Goal: Navigation & Orientation: Find specific page/section

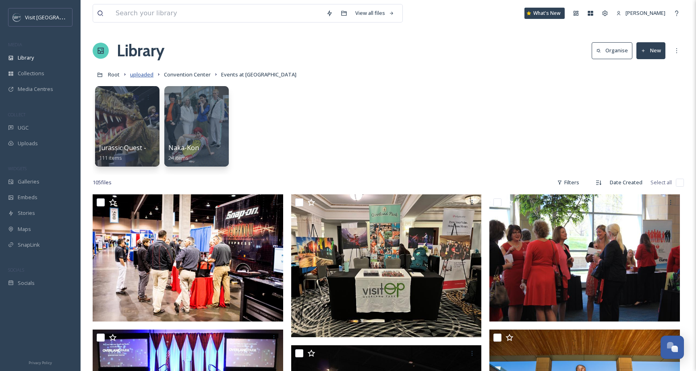
click at [144, 74] on span "uploaded" at bounding box center [141, 74] width 23 height 7
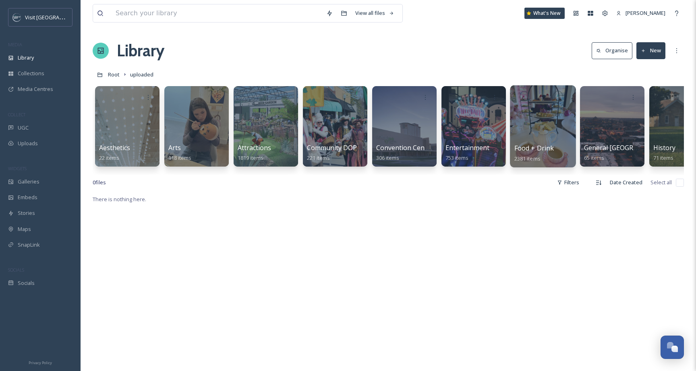
scroll to position [17, 0]
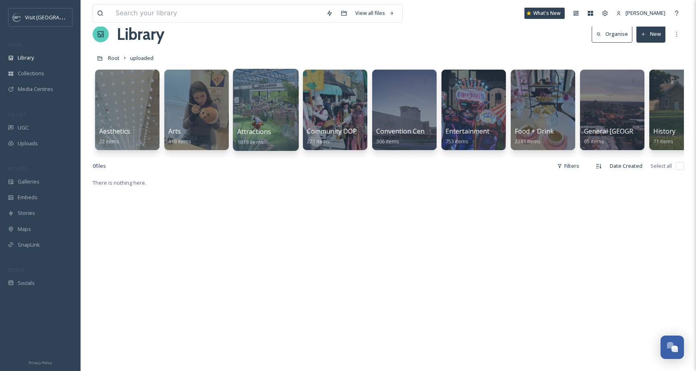
click at [278, 118] on div at bounding box center [266, 110] width 66 height 82
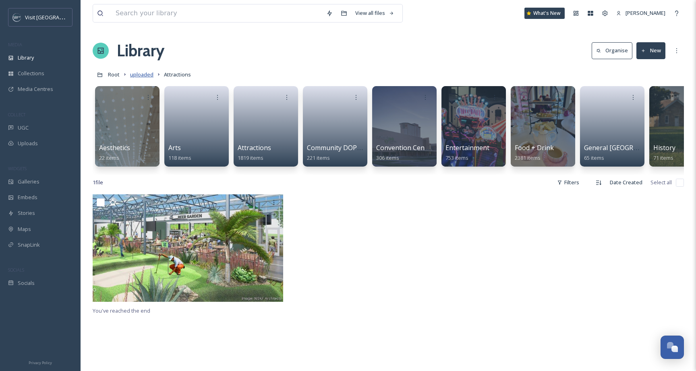
click at [144, 72] on span "uploaded" at bounding box center [141, 74] width 23 height 7
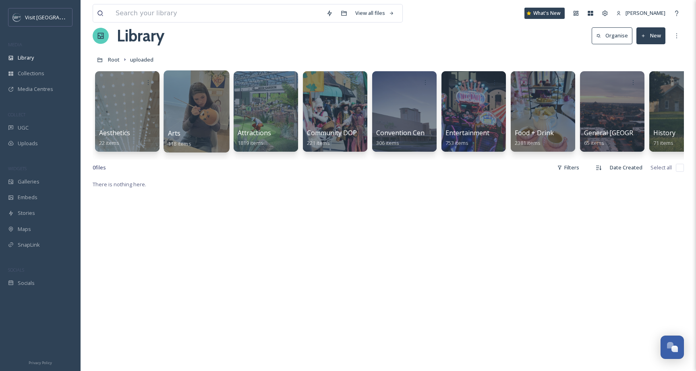
click at [200, 110] on div at bounding box center [196, 111] width 66 height 82
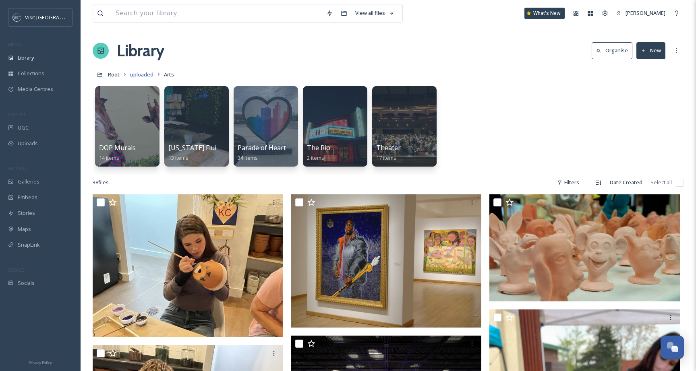
click at [148, 73] on span "uploaded" at bounding box center [141, 74] width 23 height 7
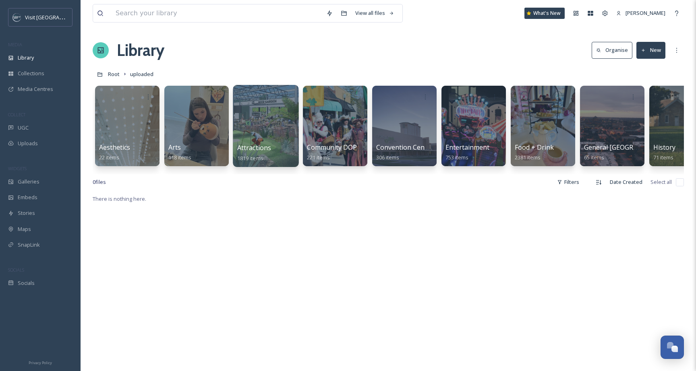
click at [252, 133] on div at bounding box center [266, 126] width 66 height 82
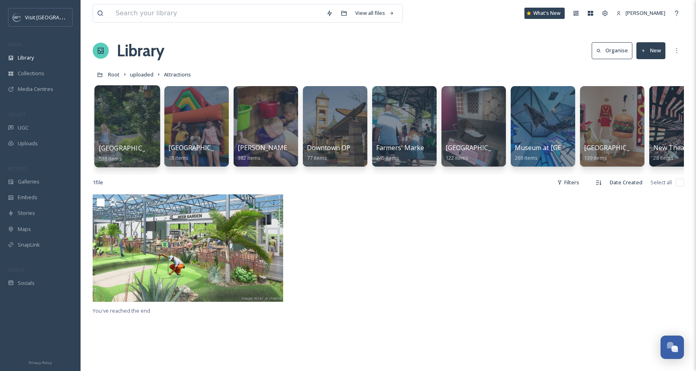
click at [126, 116] on div at bounding box center [127, 126] width 66 height 82
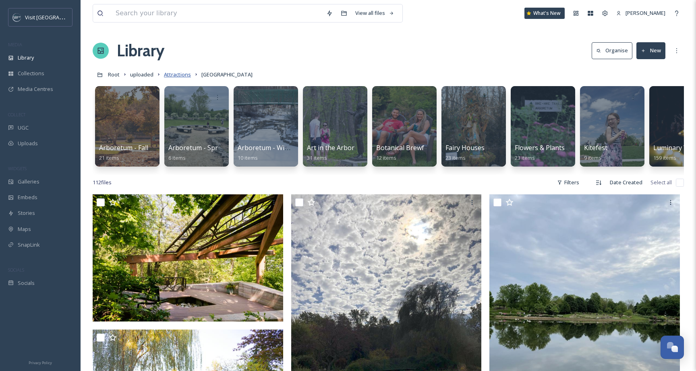
click at [173, 75] on span "Attractions" at bounding box center [177, 74] width 27 height 7
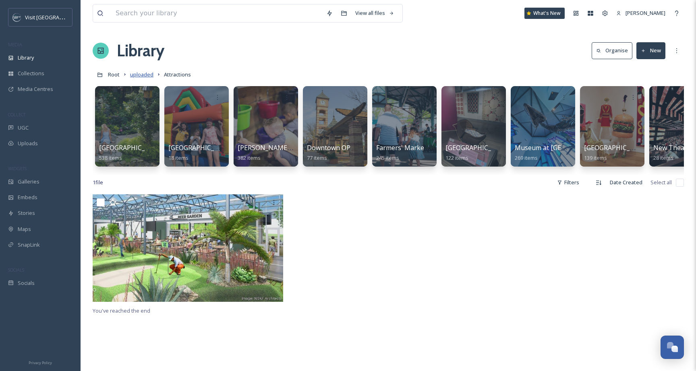
click at [141, 73] on span "uploaded" at bounding box center [141, 74] width 23 height 7
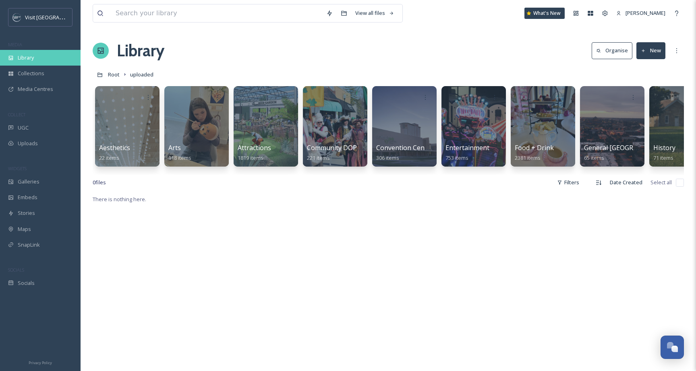
click at [32, 62] on div "Library" at bounding box center [40, 58] width 81 height 16
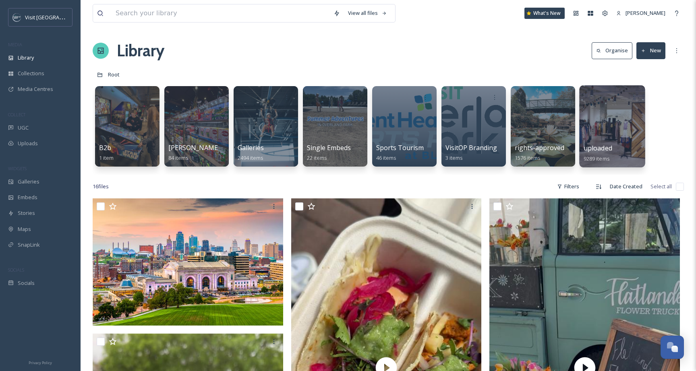
click at [607, 93] on div at bounding box center [612, 96] width 58 height 15
click at [607, 131] on div at bounding box center [612, 126] width 66 height 82
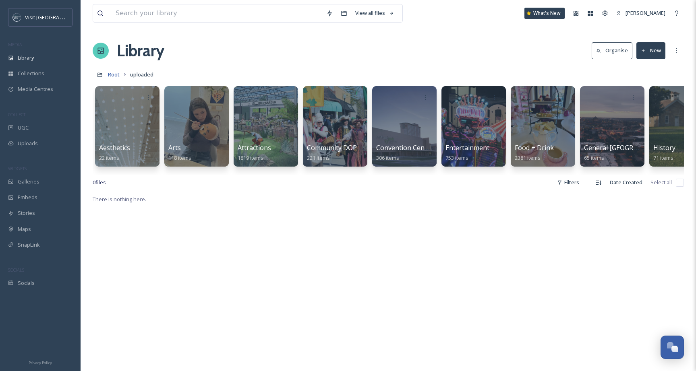
click at [118, 74] on span "Root" at bounding box center [114, 74] width 12 height 7
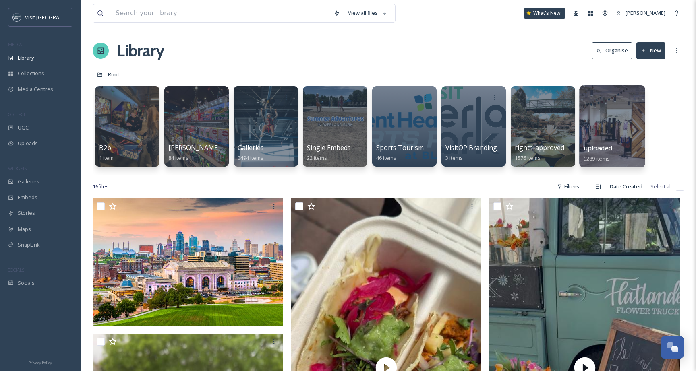
click at [602, 130] on div at bounding box center [612, 126] width 66 height 82
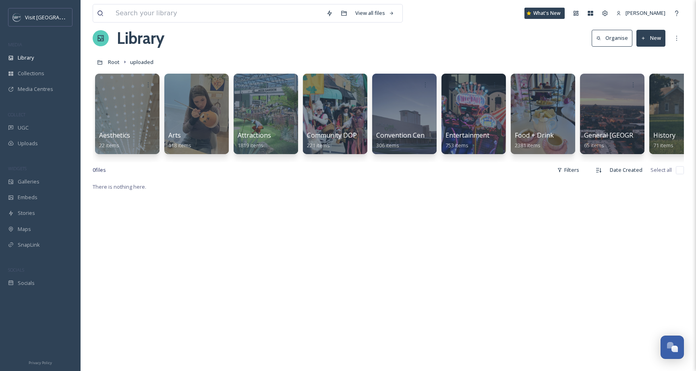
scroll to position [13, 0]
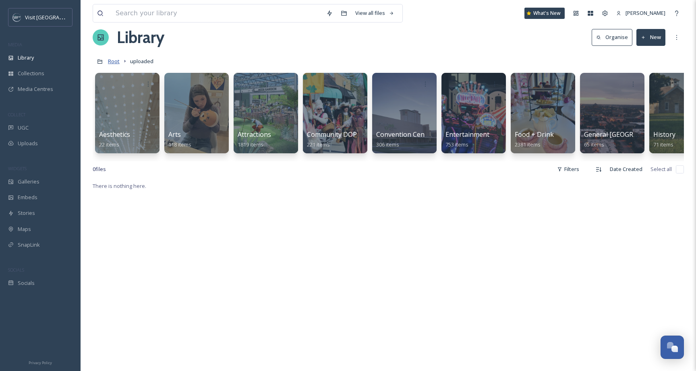
click at [116, 60] on span "Root" at bounding box center [114, 61] width 12 height 7
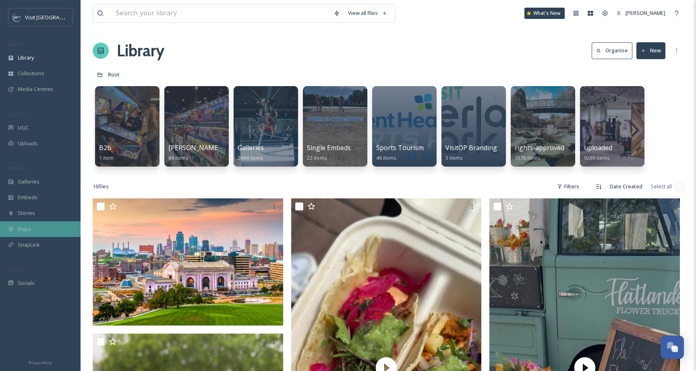
click at [24, 228] on span "Maps" at bounding box center [24, 229] width 13 height 8
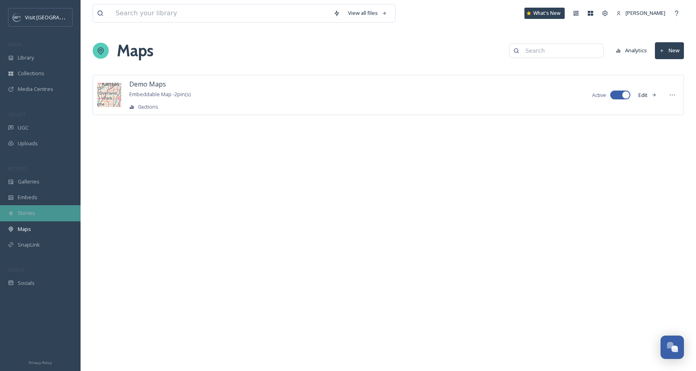
click at [29, 217] on div "Stories" at bounding box center [40, 213] width 81 height 16
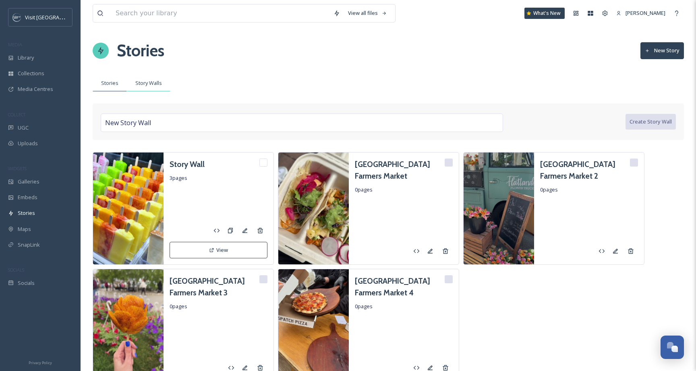
click at [138, 82] on span "Story Walls" at bounding box center [148, 83] width 27 height 8
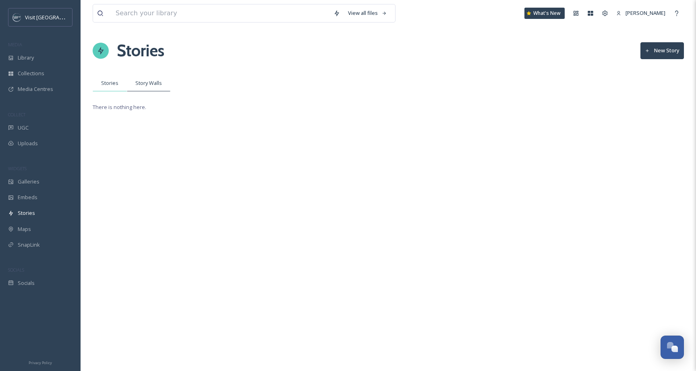
click at [113, 84] on span "Stories" at bounding box center [109, 83] width 17 height 8
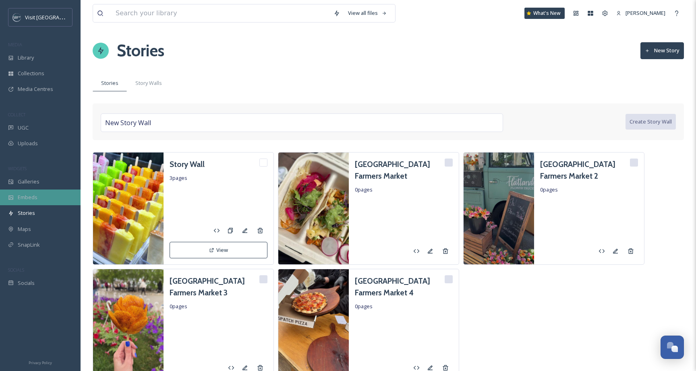
click at [48, 201] on div "Embeds" at bounding box center [40, 198] width 81 height 16
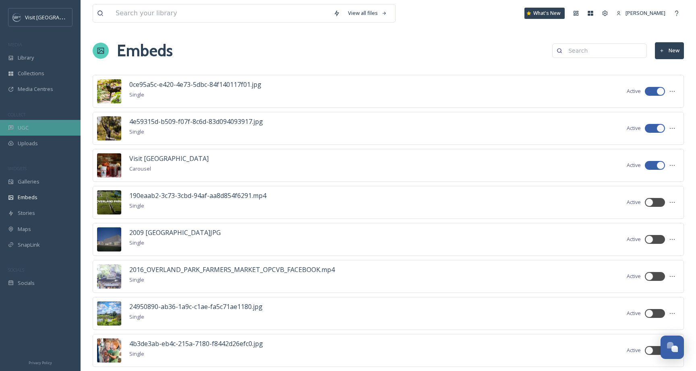
click at [31, 125] on div "UGC" at bounding box center [40, 128] width 81 height 16
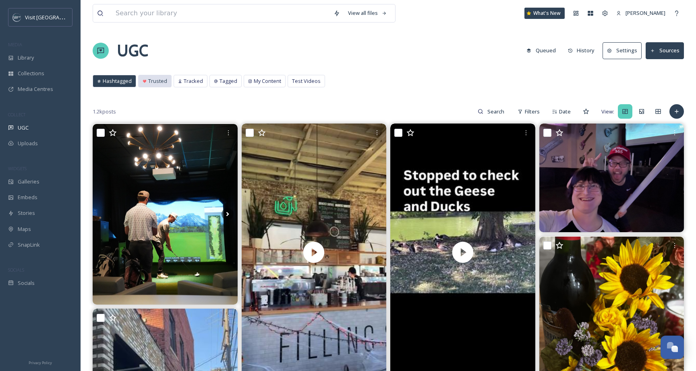
click at [151, 79] on span "Trusted" at bounding box center [157, 81] width 19 height 8
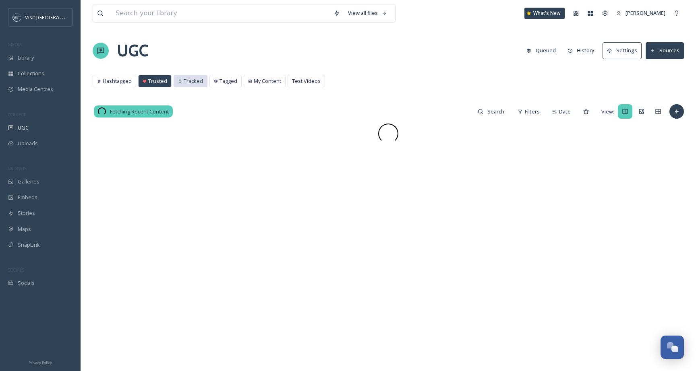
click at [190, 81] on span "Tracked" at bounding box center [193, 81] width 19 height 8
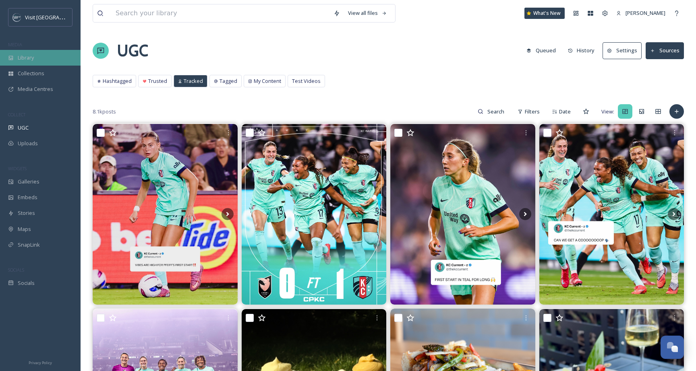
click at [41, 53] on div "Library" at bounding box center [40, 58] width 81 height 16
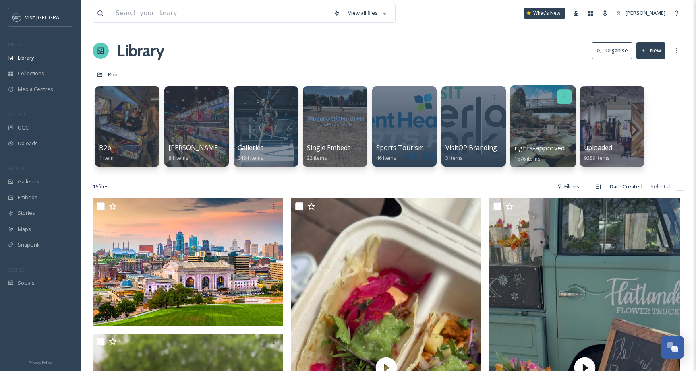
click at [569, 99] on div at bounding box center [564, 96] width 15 height 15
click at [521, 108] on div at bounding box center [543, 126] width 66 height 82
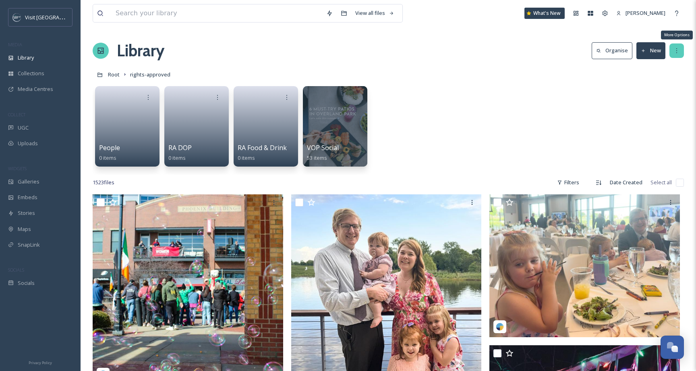
click at [674, 50] on icon at bounding box center [676, 51] width 6 height 6
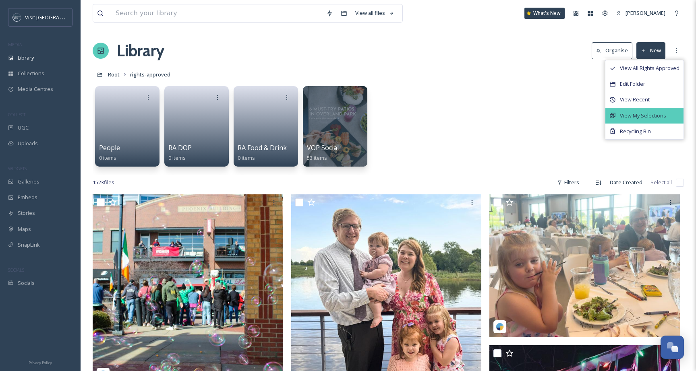
click at [654, 110] on div "View My Selections" at bounding box center [644, 116] width 78 height 16
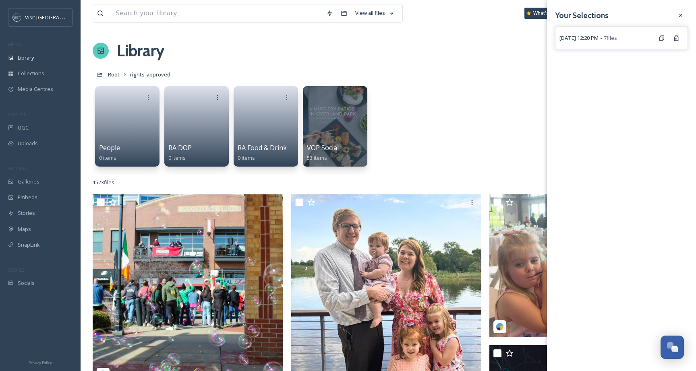
click at [617, 35] on span "7 files" at bounding box center [610, 38] width 13 height 8
click at [591, 37] on span "September 29th, 12:20 PM" at bounding box center [578, 38] width 39 height 8
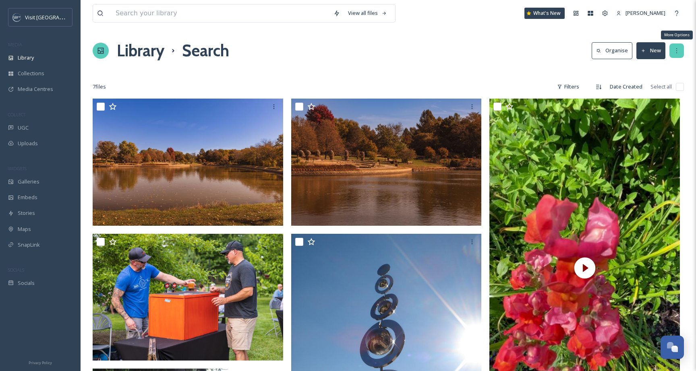
click at [674, 51] on icon at bounding box center [676, 51] width 6 height 6
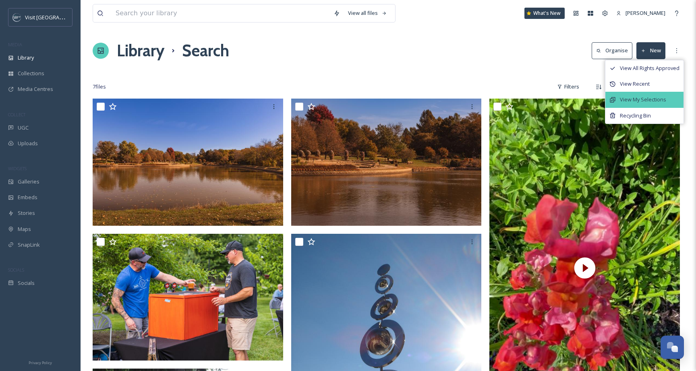
click at [645, 97] on span "View My Selections" at bounding box center [643, 100] width 46 height 8
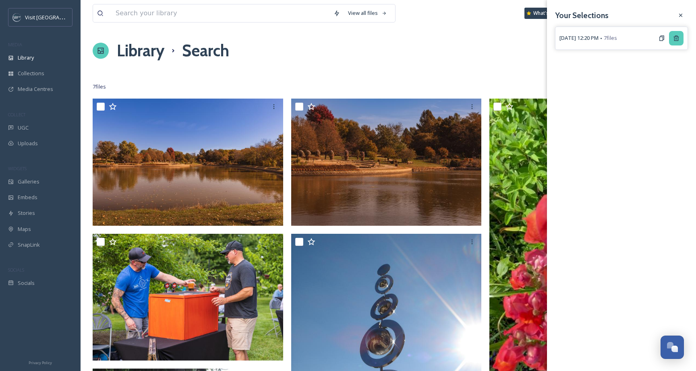
click at [678, 39] on icon at bounding box center [676, 38] width 6 height 6
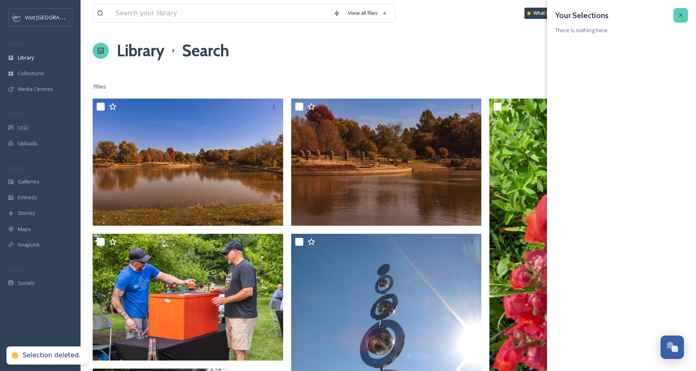
click at [681, 18] on icon at bounding box center [680, 15] width 6 height 6
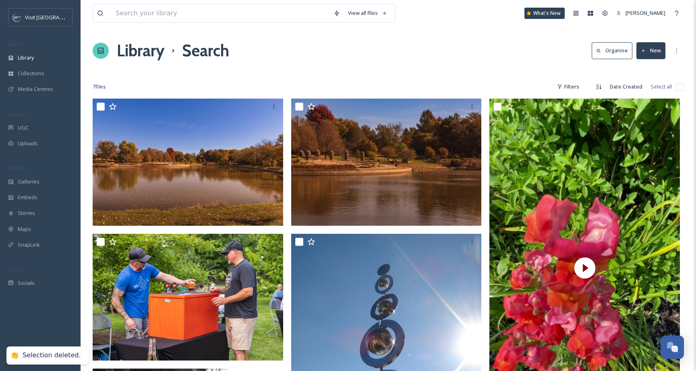
click at [453, 53] on div "Library Search Organise New" at bounding box center [388, 51] width 591 height 24
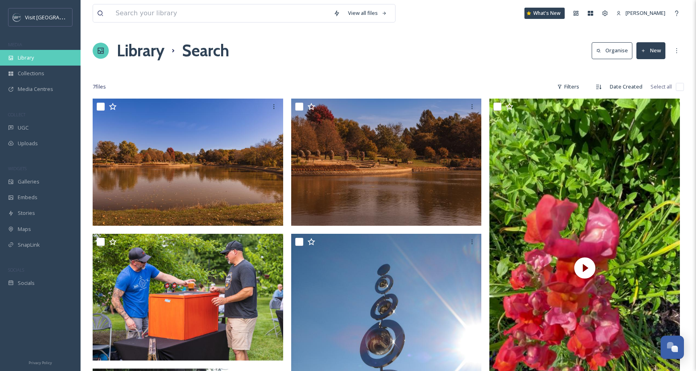
click at [31, 57] on span "Library" at bounding box center [26, 58] width 16 height 8
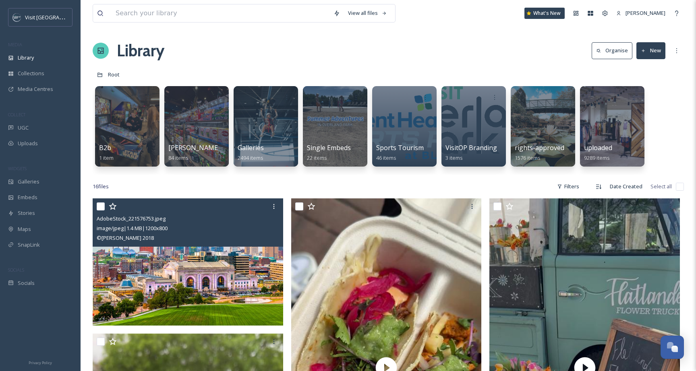
click at [100, 208] on input "checkbox" at bounding box center [101, 207] width 8 height 8
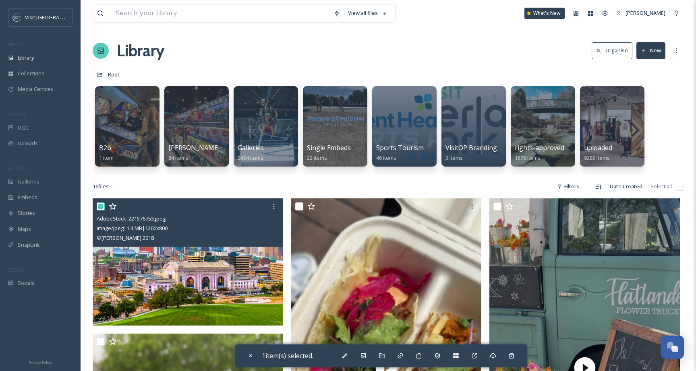
click at [100, 208] on input "checkbox" at bounding box center [101, 207] width 8 height 8
checkbox input "false"
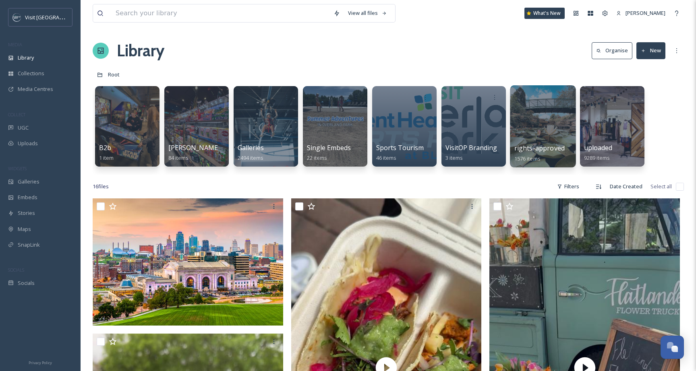
click at [548, 135] on div at bounding box center [543, 126] width 66 height 82
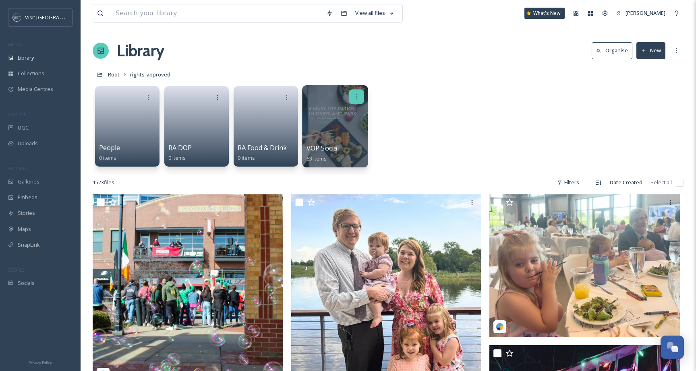
click at [358, 95] on icon at bounding box center [356, 96] width 6 height 6
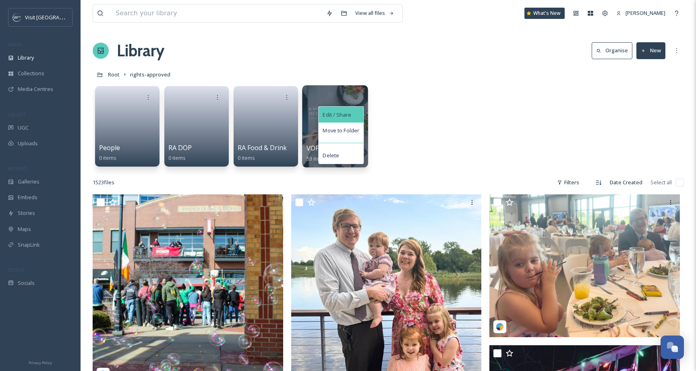
click at [354, 112] on div "Edit / Share" at bounding box center [341, 115] width 45 height 16
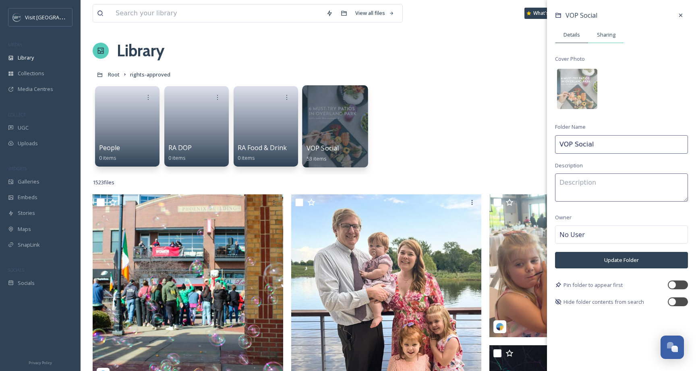
click at [616, 32] on div "Sharing" at bounding box center [605, 35] width 35 height 17
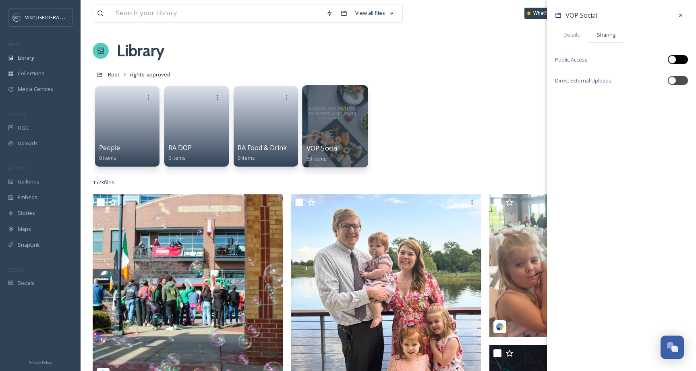
click at [679, 62] on div at bounding box center [678, 59] width 20 height 9
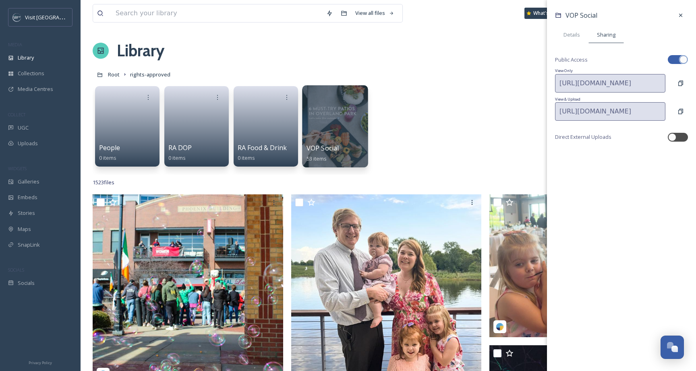
click at [679, 61] on div at bounding box center [678, 59] width 20 height 9
checkbox input "false"
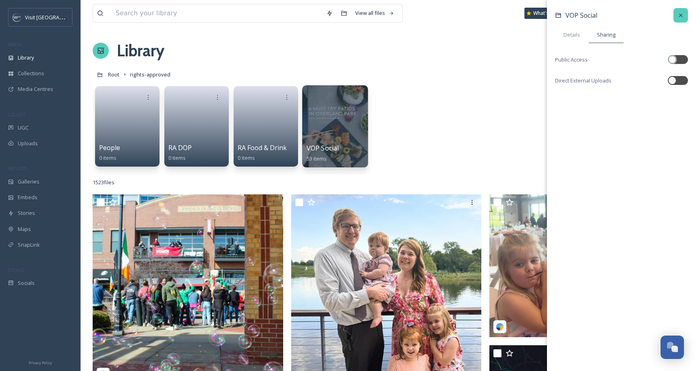
click at [683, 15] on icon at bounding box center [680, 15] width 6 height 6
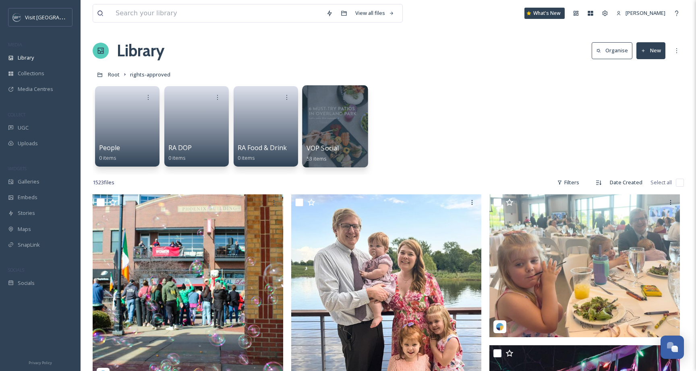
click at [434, 96] on div "People 0 items RA DOP 0 items RA Food & Drink 0 items VOP Social 53 items" at bounding box center [388, 128] width 591 height 93
click at [110, 76] on span "Root" at bounding box center [114, 74] width 12 height 7
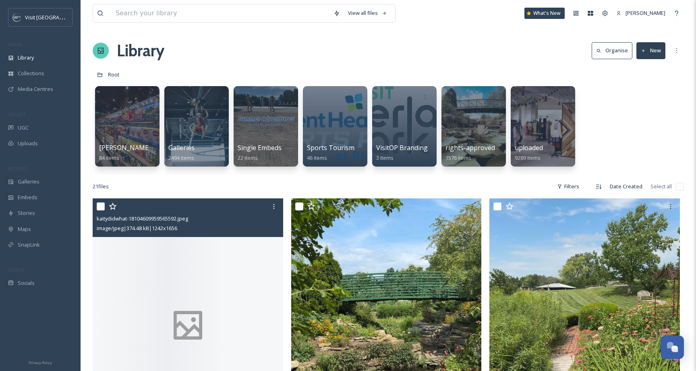
click at [170, 280] on div at bounding box center [188, 326] width 190 height 254
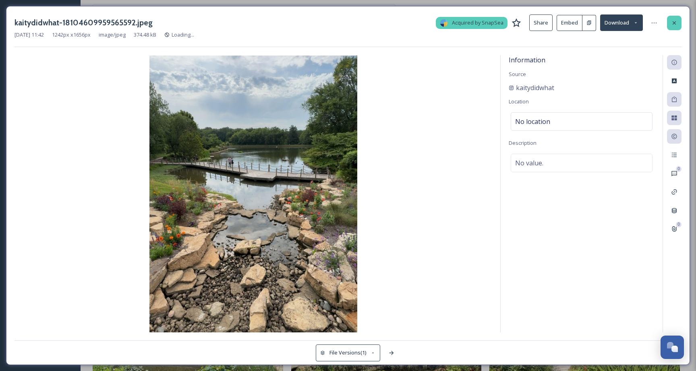
click at [673, 27] on div at bounding box center [674, 23] width 14 height 14
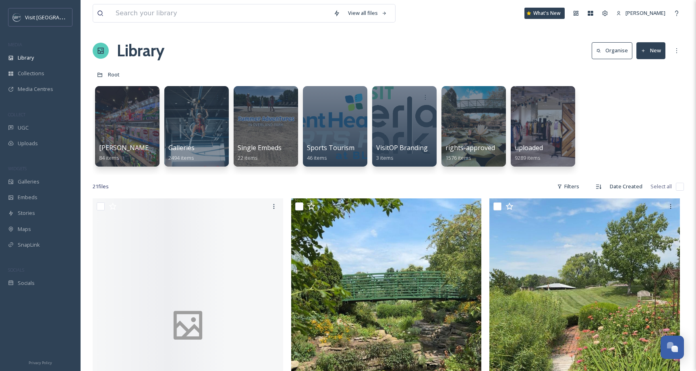
click at [382, 46] on div "Library Organise New" at bounding box center [388, 51] width 591 height 24
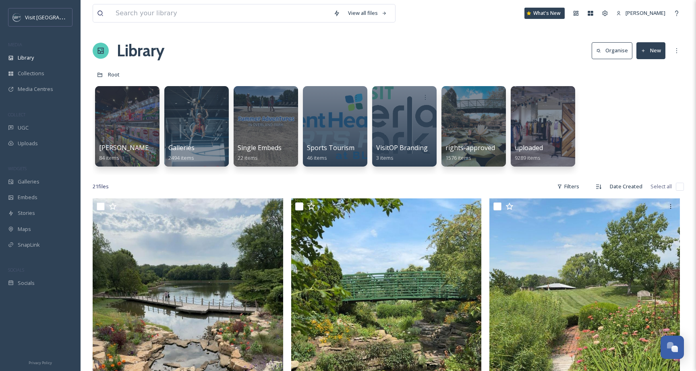
click at [49, 144] on div "Uploads" at bounding box center [40, 144] width 81 height 16
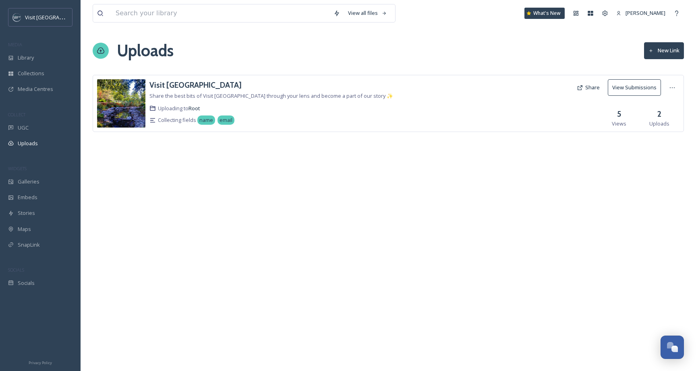
click at [662, 46] on button "New Link" at bounding box center [664, 50] width 40 height 17
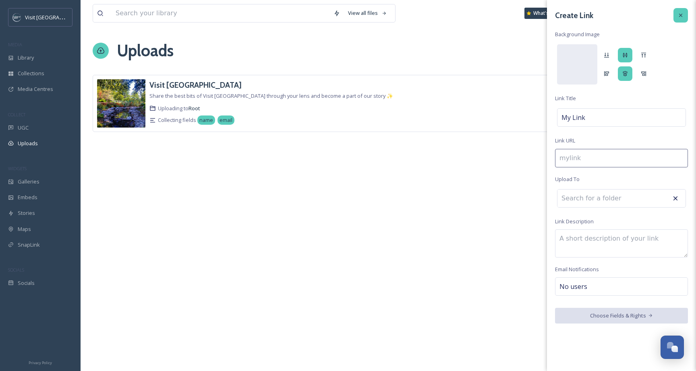
click at [683, 17] on icon at bounding box center [680, 15] width 6 height 6
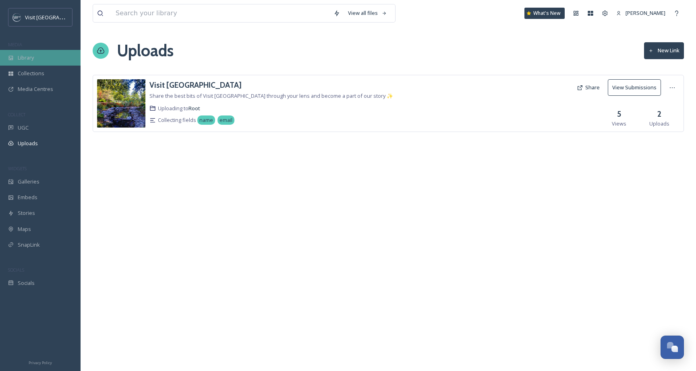
click at [16, 58] on div "Library" at bounding box center [40, 58] width 81 height 16
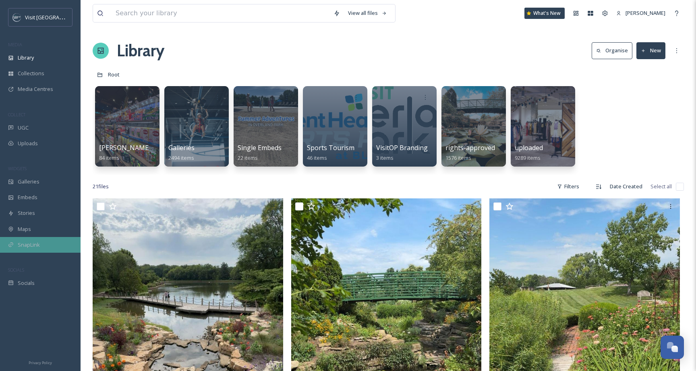
click at [19, 241] on span "SnapLink" at bounding box center [29, 245] width 22 height 8
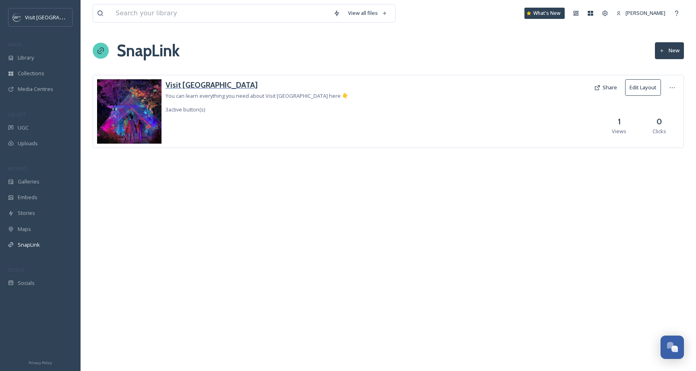
click at [205, 83] on h3 "Visit [GEOGRAPHIC_DATA]" at bounding box center [256, 85] width 183 height 12
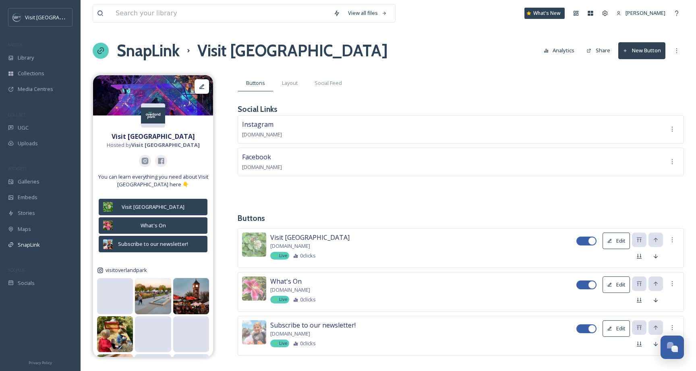
click at [155, 120] on img at bounding box center [153, 116] width 24 height 16
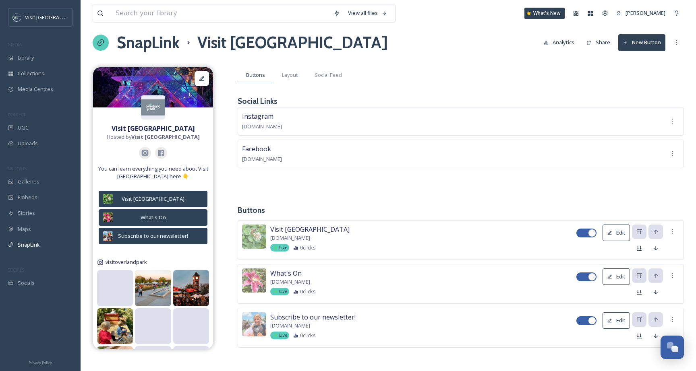
click at [561, 39] on button "Analytics" at bounding box center [559, 43] width 39 height 16
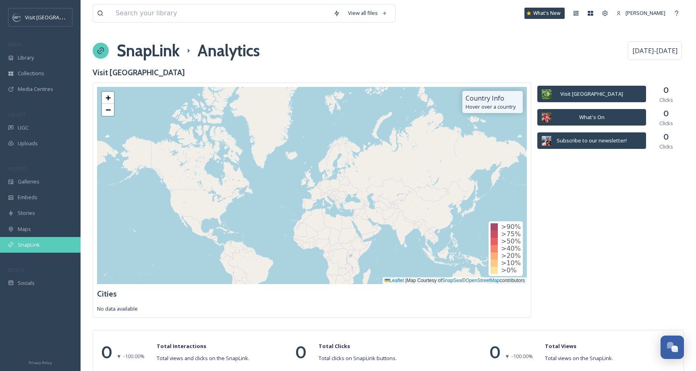
click at [36, 244] on span "SnapLink" at bounding box center [29, 245] width 22 height 8
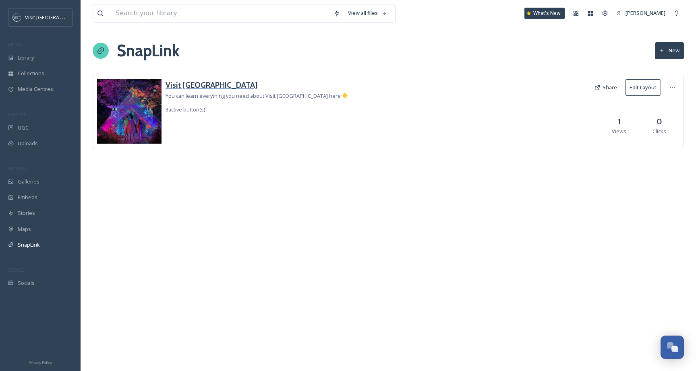
click at [197, 85] on h3 "Visit [GEOGRAPHIC_DATA]" at bounding box center [256, 85] width 183 height 12
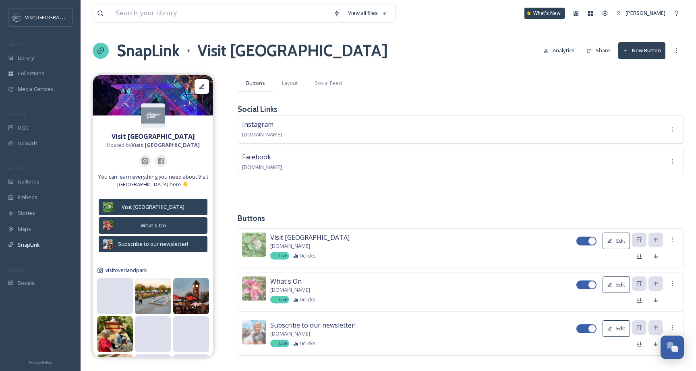
scroll to position [8, 0]
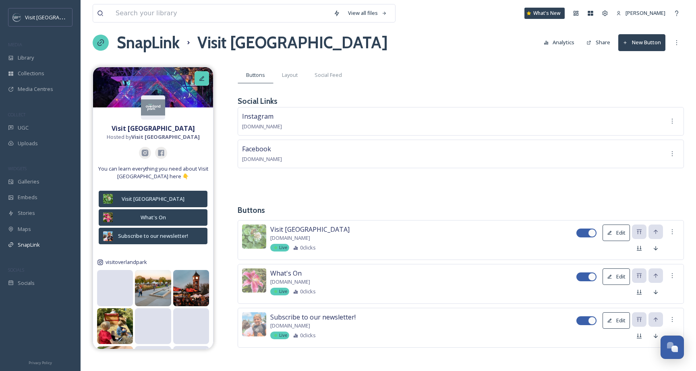
click at [202, 79] on icon at bounding box center [201, 78] width 5 height 5
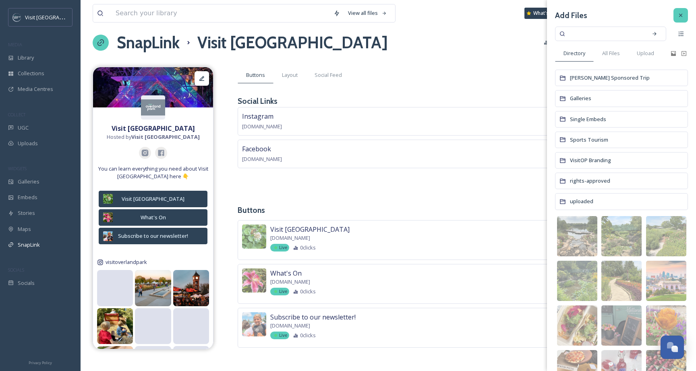
click at [680, 11] on div at bounding box center [680, 15] width 14 height 14
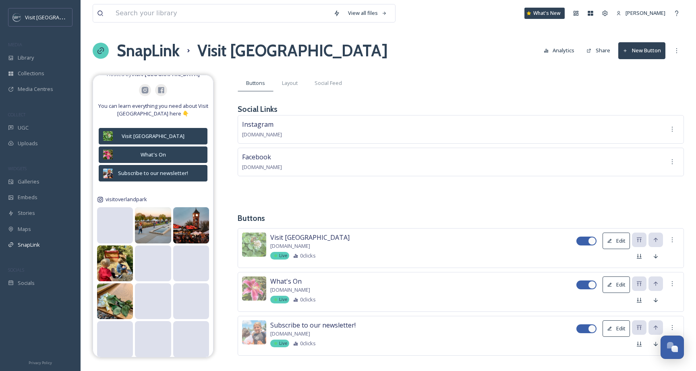
scroll to position [66, 0]
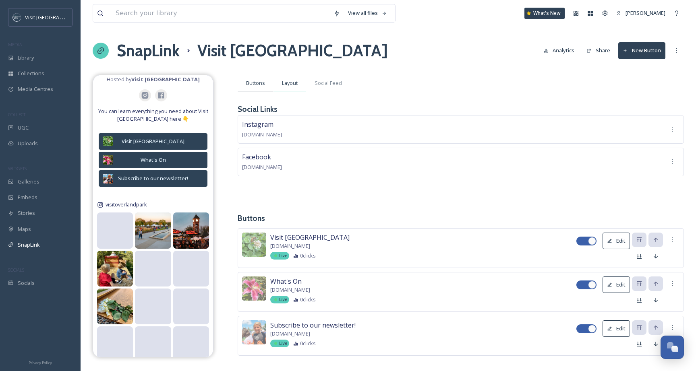
click at [288, 85] on span "Layout" at bounding box center [290, 83] width 16 height 8
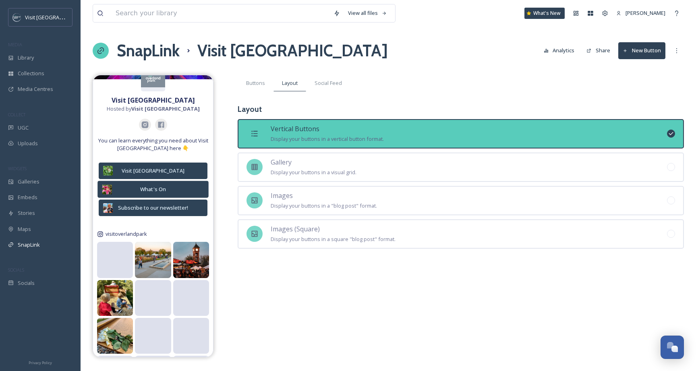
scroll to position [0, 0]
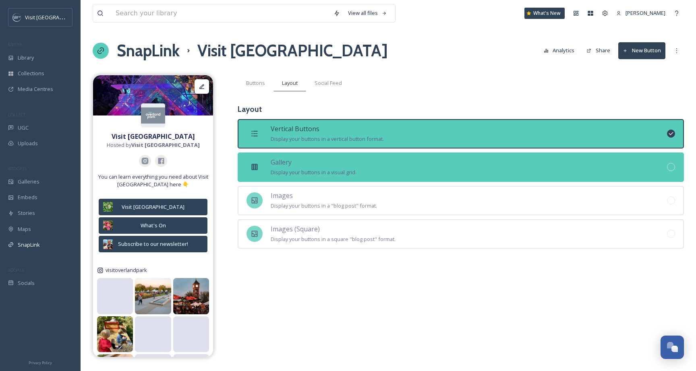
click at [266, 159] on div "Gallery Display your buttons in a visual grid." at bounding box center [461, 167] width 446 height 29
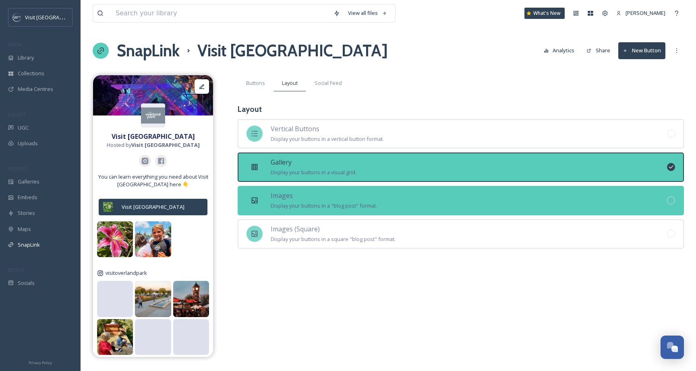
click at [281, 199] on span "Images" at bounding box center [282, 195] width 22 height 9
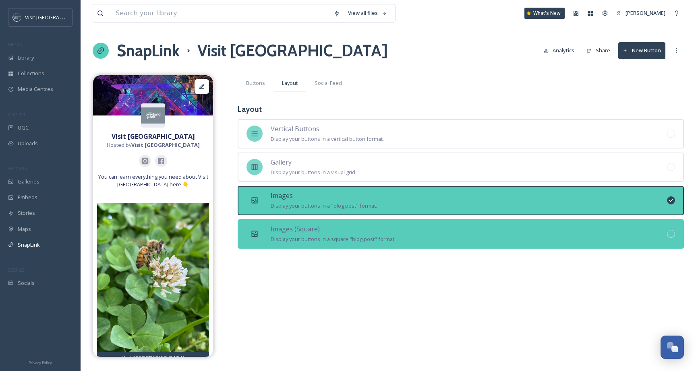
click at [283, 238] on span "Display your buttons in a square "blog post" format." at bounding box center [333, 239] width 125 height 7
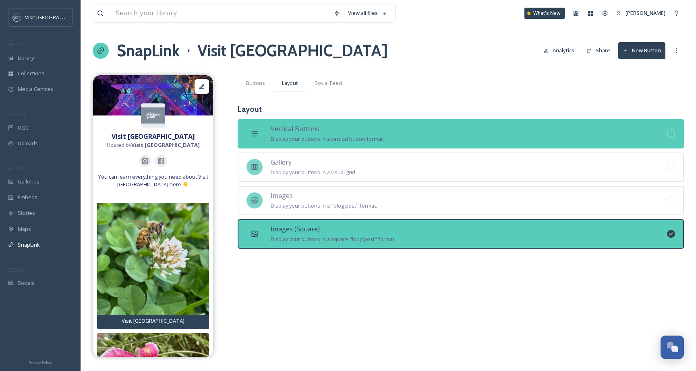
click at [321, 142] on span "Display your buttons in a vertical button format." at bounding box center [327, 138] width 113 height 7
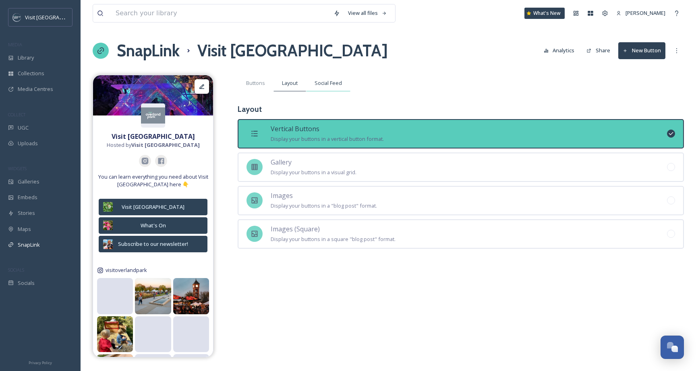
click at [335, 85] on span "Social Feed" at bounding box center [327, 83] width 27 height 8
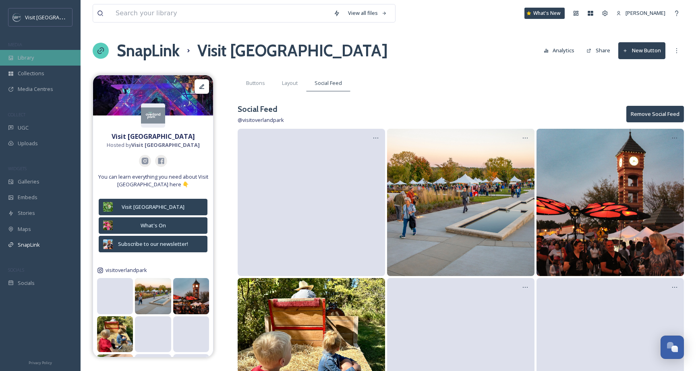
click at [47, 58] on div "Library" at bounding box center [40, 58] width 81 height 16
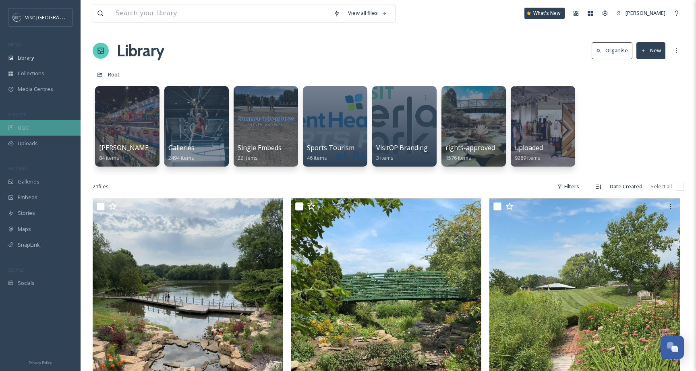
click at [21, 128] on span "UGC" at bounding box center [23, 128] width 11 height 8
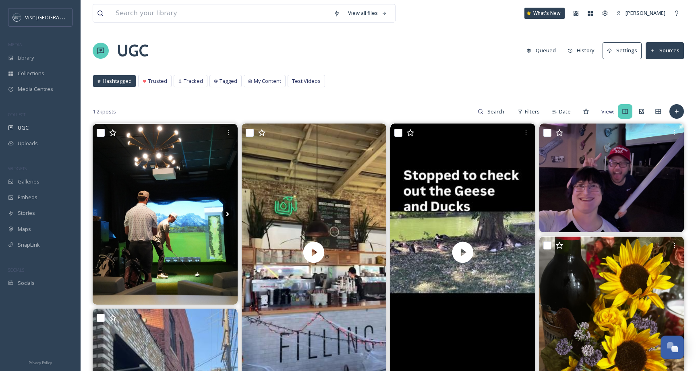
click at [583, 51] on button "History" at bounding box center [581, 51] width 35 height 16
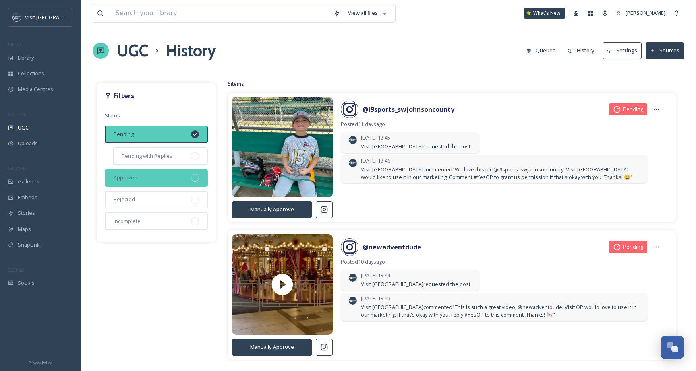
click at [184, 178] on div "Approved" at bounding box center [156, 178] width 103 height 18
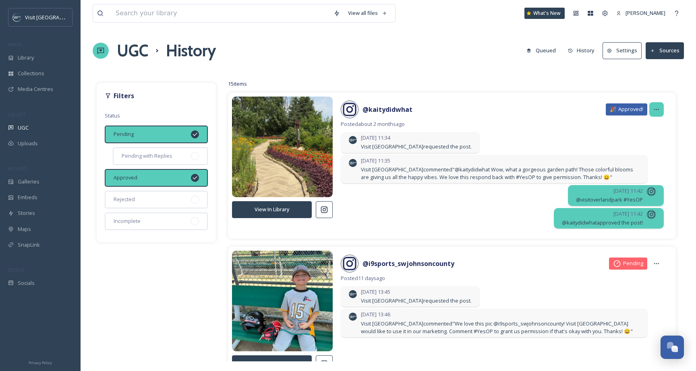
click at [657, 114] on div at bounding box center [656, 109] width 14 height 14
click at [503, 91] on div "15 items View In Library @ kaitydidwhat 🎉 Approved! Copy Approval Link Posted a…" at bounding box center [452, 220] width 464 height 283
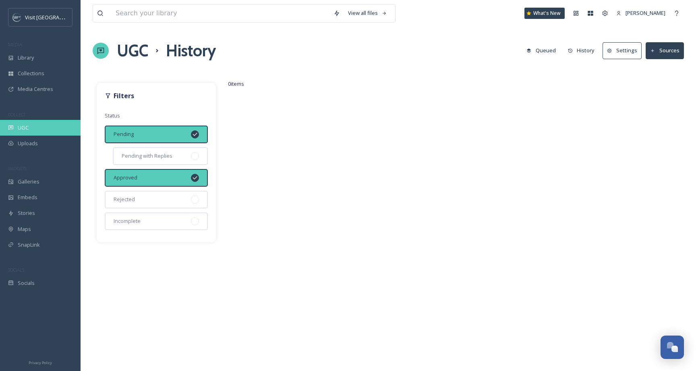
click at [37, 128] on div "UGC" at bounding box center [40, 128] width 81 height 16
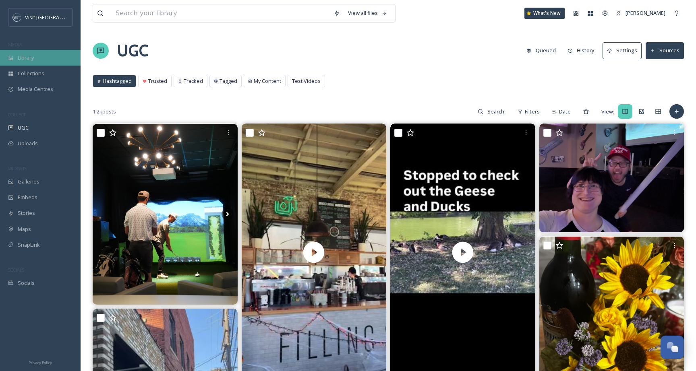
click at [31, 56] on span "Library" at bounding box center [26, 58] width 16 height 8
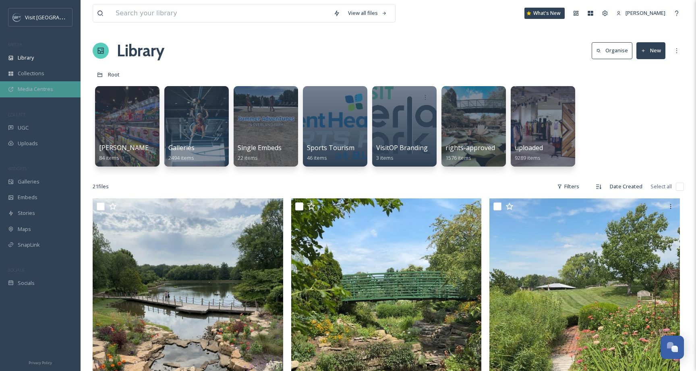
click at [32, 88] on span "Media Centres" at bounding box center [35, 89] width 35 height 8
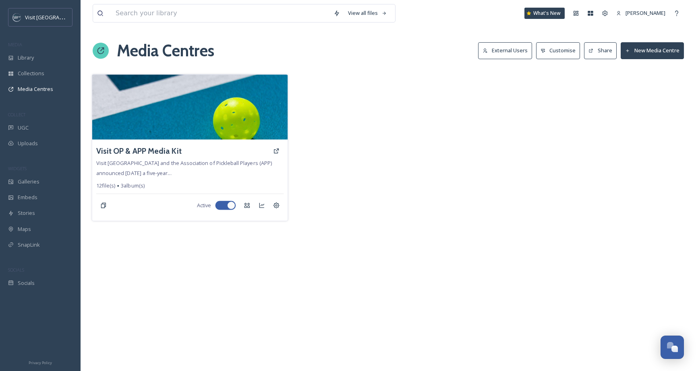
click at [171, 173] on div "Visit OP & APP Media Kit Visit Overland Park and the Association of Pickleball …" at bounding box center [189, 180] width 195 height 81
click at [161, 149] on h3 "Visit OP & APP Media Kit" at bounding box center [138, 151] width 85 height 12
click at [281, 211] on div "Settings" at bounding box center [276, 205] width 14 height 14
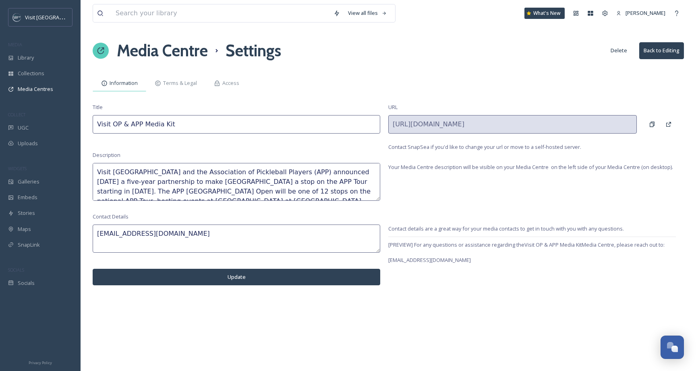
click at [116, 84] on span "Information" at bounding box center [124, 83] width 28 height 8
click at [232, 84] on span "Access" at bounding box center [230, 83] width 17 height 8
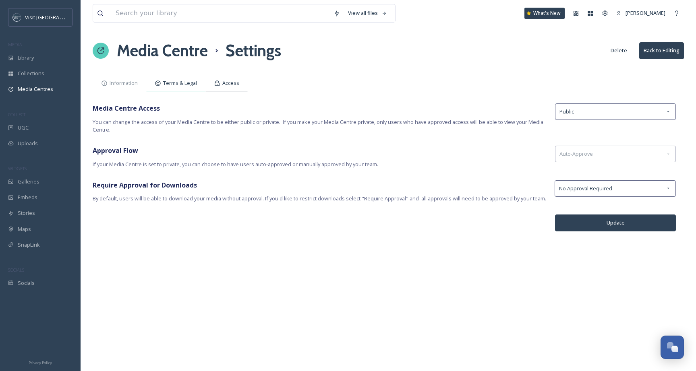
click at [171, 84] on span "Terms & Legal" at bounding box center [180, 83] width 34 height 8
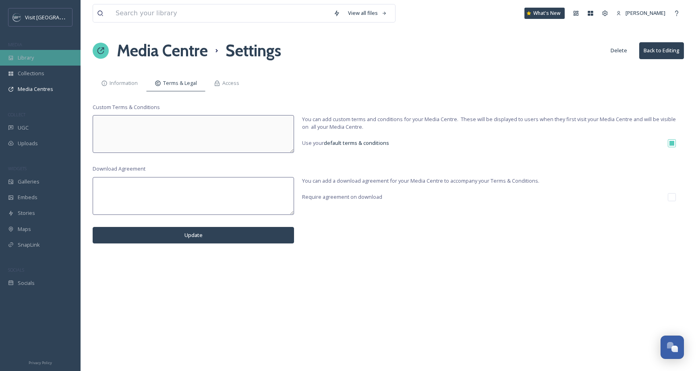
click at [25, 55] on span "Library" at bounding box center [26, 58] width 16 height 8
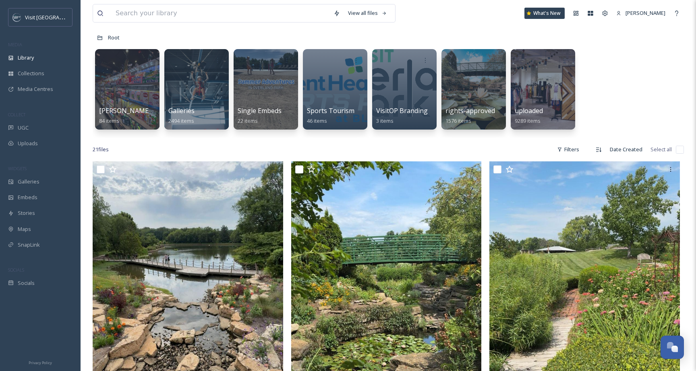
scroll to position [29, 0]
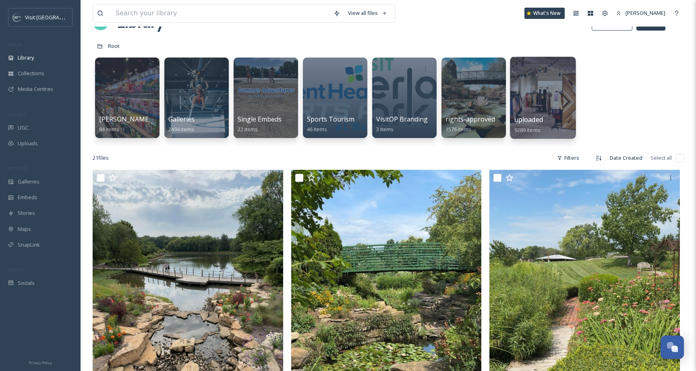
click at [559, 91] on div at bounding box center [543, 98] width 66 height 82
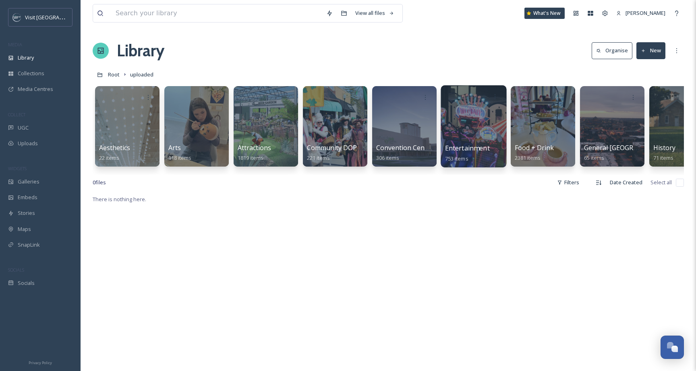
click at [455, 137] on div at bounding box center [474, 126] width 66 height 82
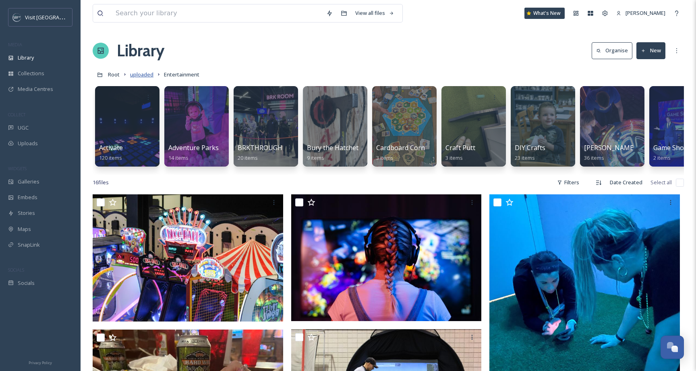
click at [135, 77] on span "uploaded" at bounding box center [141, 74] width 23 height 7
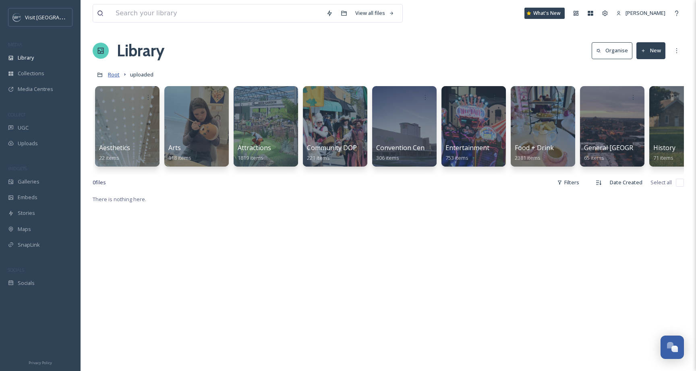
click at [114, 72] on span "Root" at bounding box center [114, 74] width 12 height 7
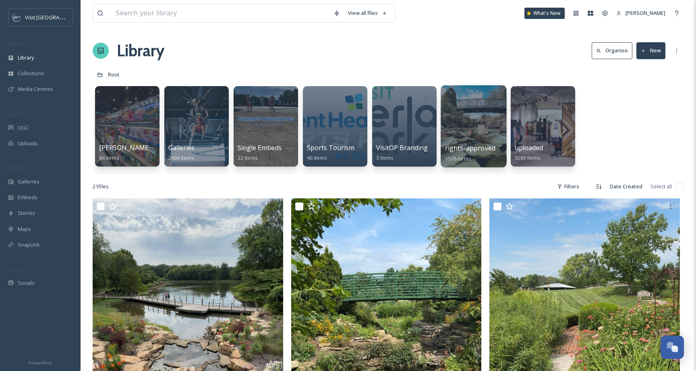
click at [462, 143] on div at bounding box center [474, 126] width 66 height 82
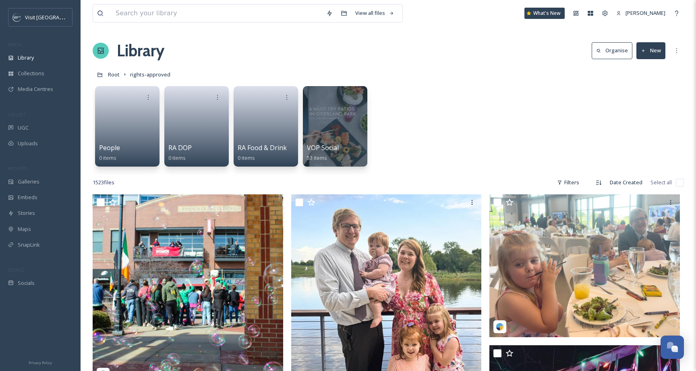
click at [543, 78] on div "Root rights-approved" at bounding box center [388, 74] width 591 height 15
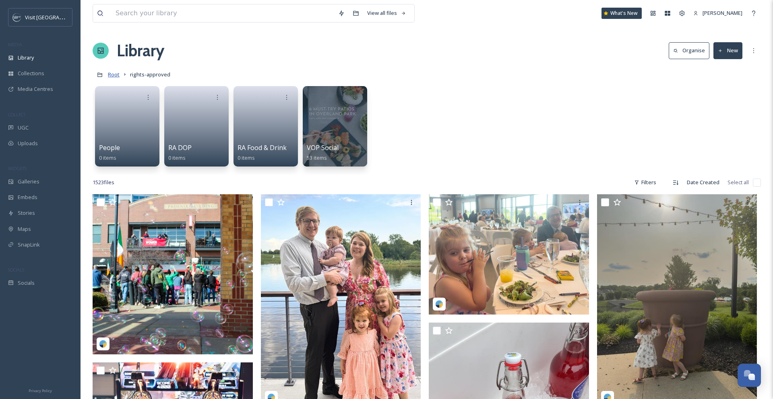
click at [114, 74] on span "Root" at bounding box center [114, 74] width 12 height 7
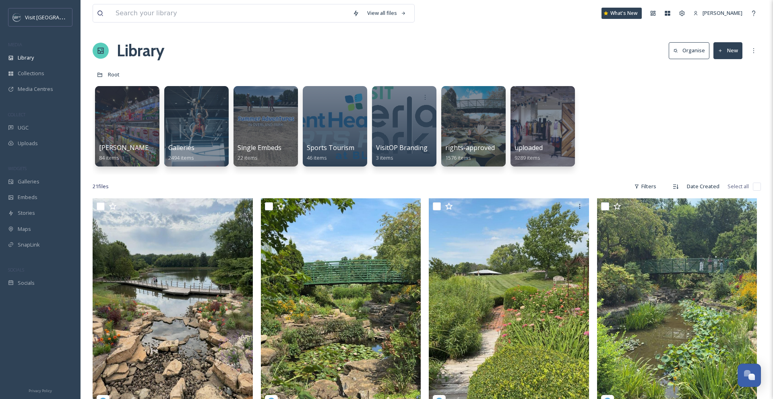
scroll to position [4, 0]
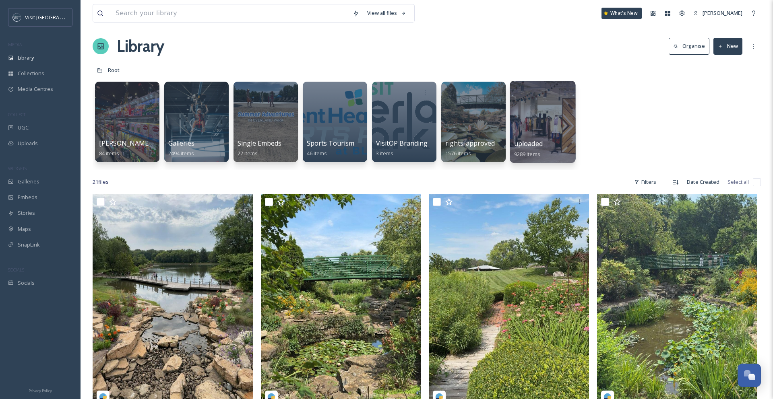
click at [549, 119] on div at bounding box center [543, 122] width 66 height 82
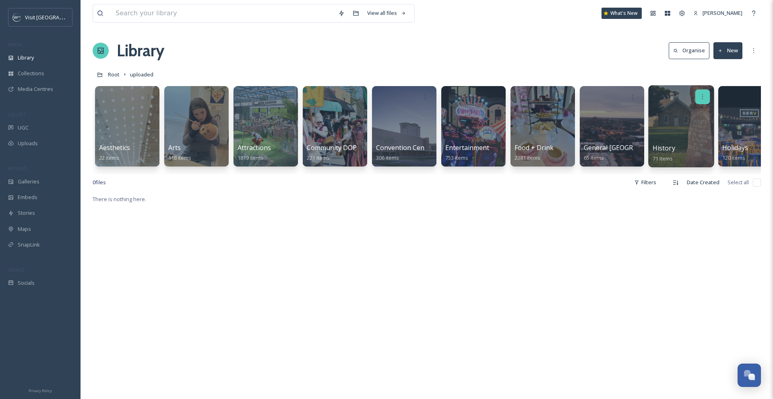
click at [695, 96] on icon at bounding box center [702, 96] width 6 height 6
click at [694, 128] on span "Move to Folder" at bounding box center [687, 131] width 37 height 8
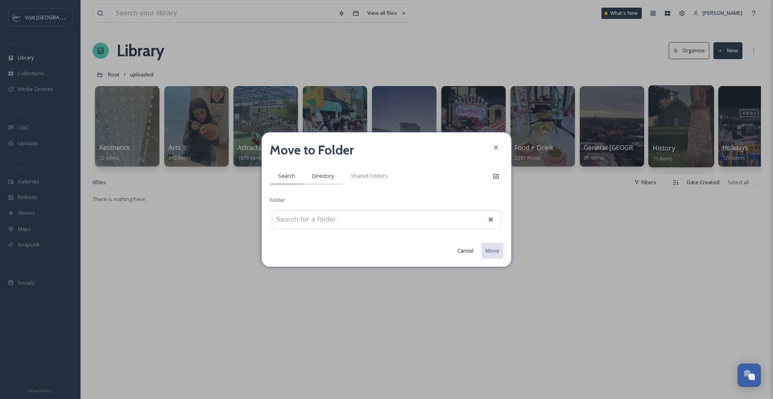
click at [316, 172] on div "Directory" at bounding box center [323, 176] width 39 height 17
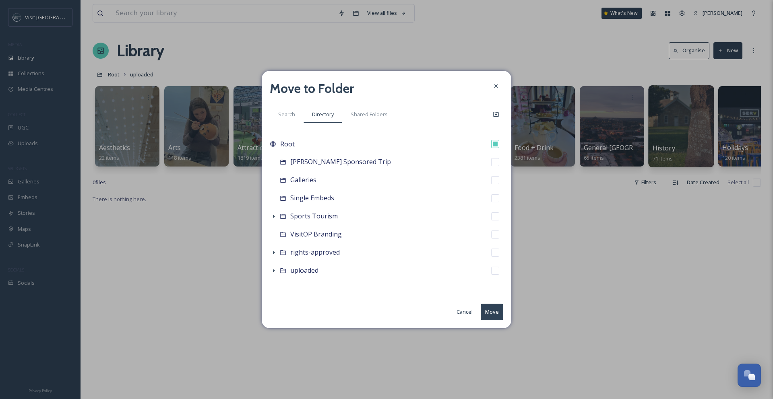
click at [457, 313] on button "Cancel" at bounding box center [465, 312] width 24 height 16
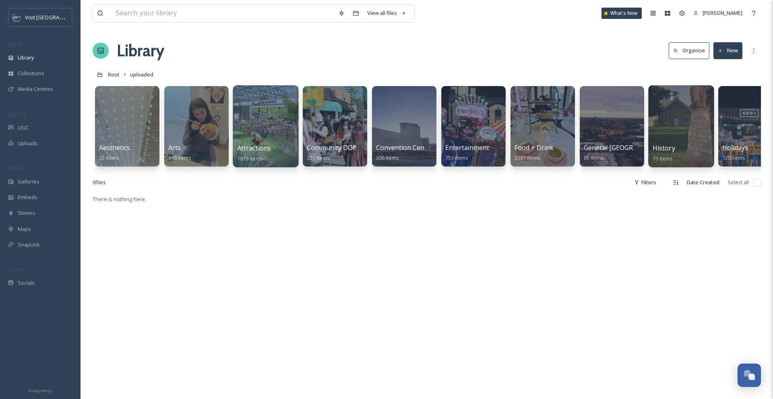
click at [273, 138] on div at bounding box center [266, 126] width 66 height 82
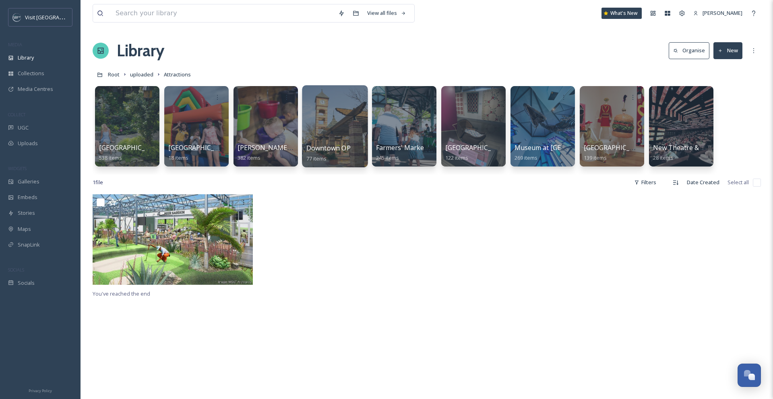
click at [343, 117] on div at bounding box center [335, 126] width 66 height 82
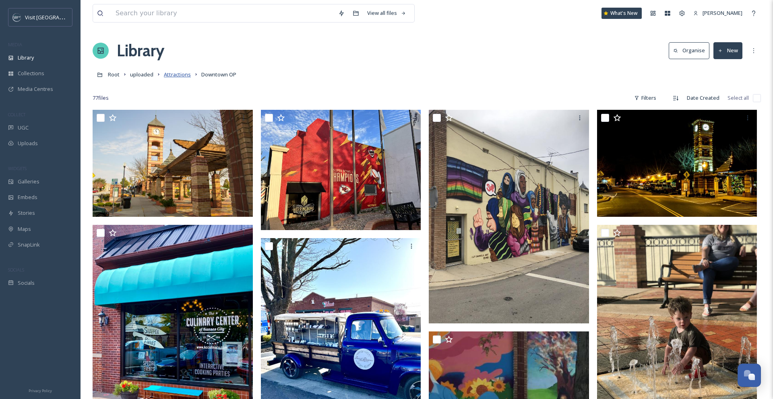
click at [184, 72] on span "Attractions" at bounding box center [177, 74] width 27 height 7
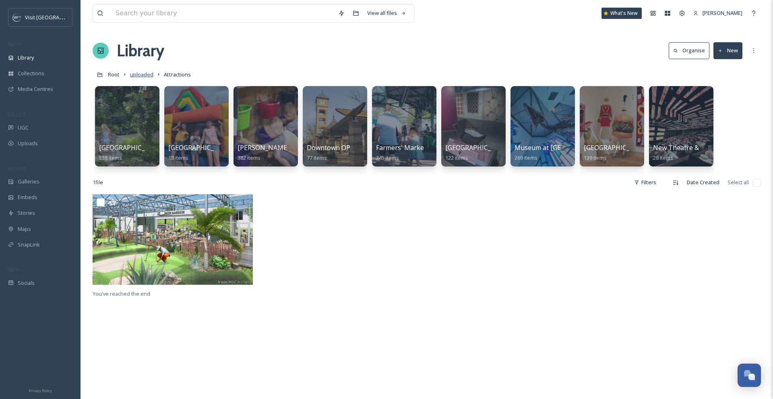
click at [145, 73] on span "uploaded" at bounding box center [141, 74] width 23 height 7
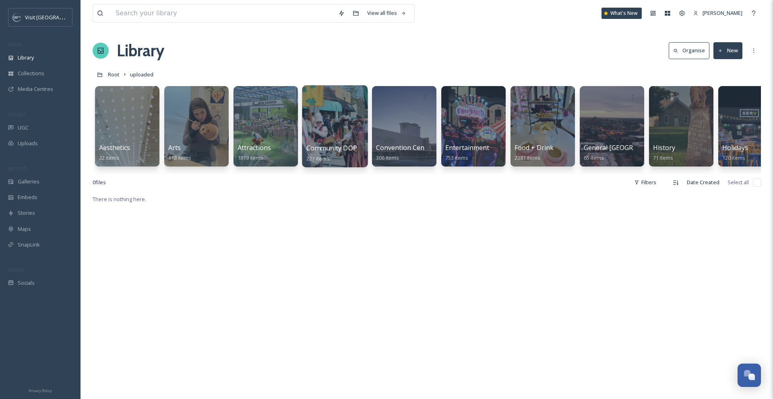
click at [339, 131] on div at bounding box center [335, 126] width 66 height 82
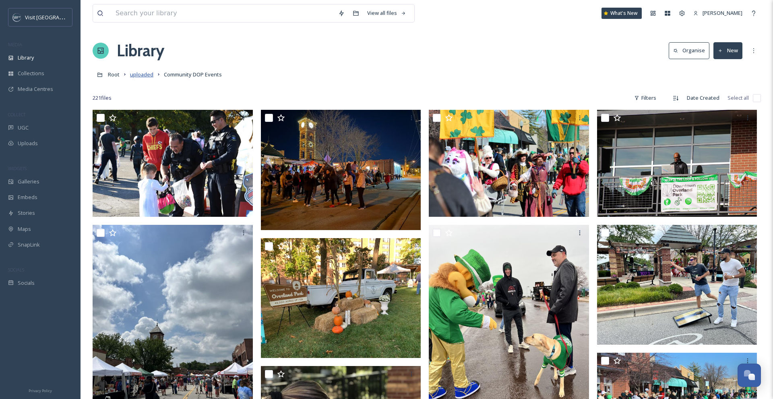
click at [148, 73] on span "uploaded" at bounding box center [141, 74] width 23 height 7
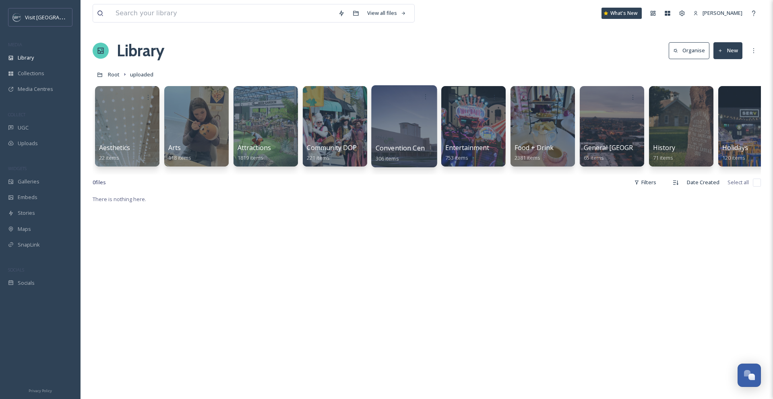
click at [418, 149] on span "Convention Center" at bounding box center [405, 148] width 58 height 9
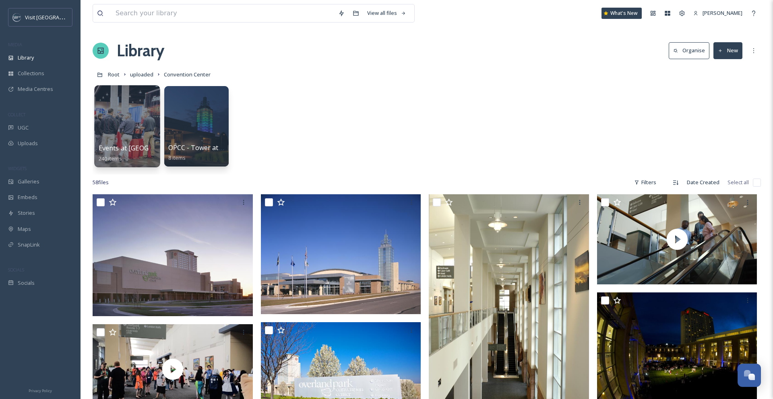
click at [144, 129] on div at bounding box center [127, 126] width 66 height 82
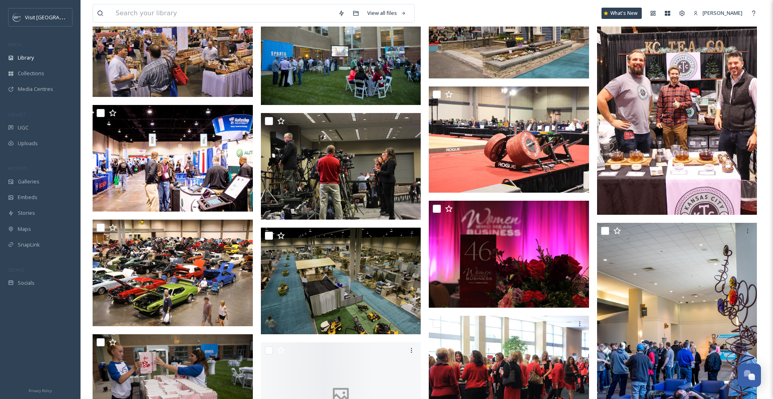
scroll to position [564, 0]
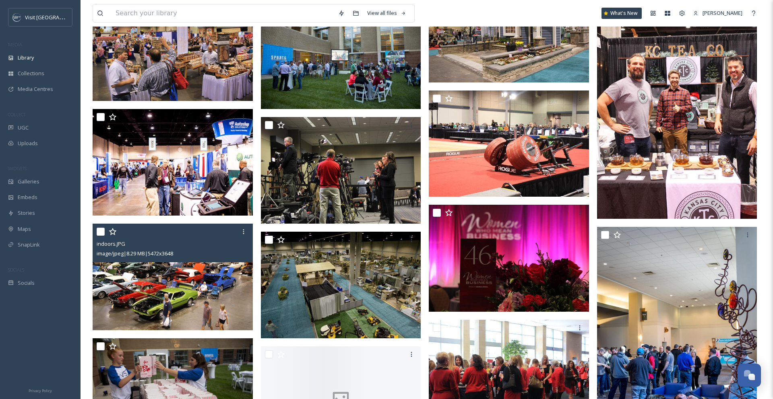
click at [201, 250] on div "image/jpeg | 8.29 MB | 5472 x 3648" at bounding box center [174, 254] width 154 height 10
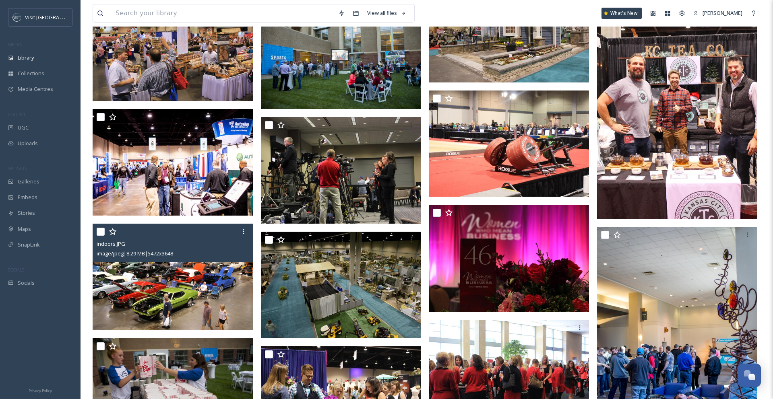
click at [201, 309] on img at bounding box center [173, 277] width 160 height 107
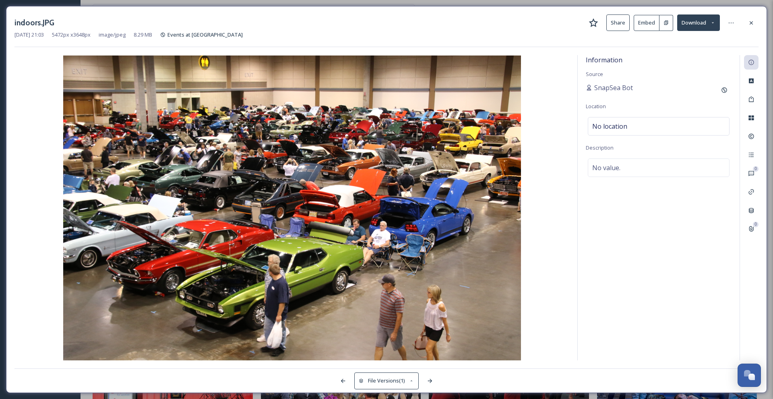
click at [695, 30] on div "indoors.JPG Share Embed Download" at bounding box center [386, 22] width 744 height 17
click at [695, 21] on icon at bounding box center [751, 23] width 6 height 6
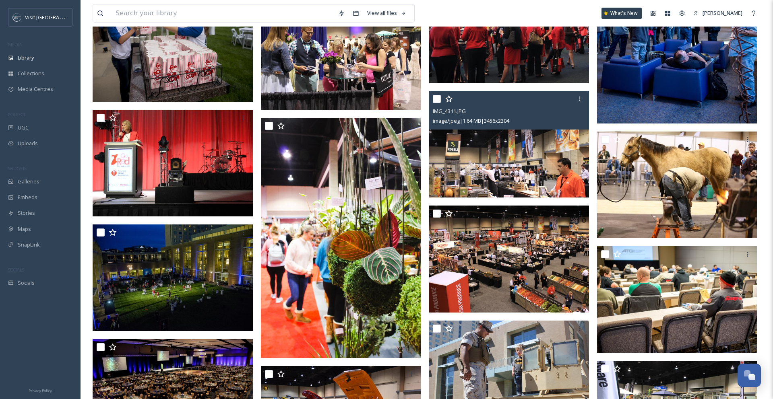
scroll to position [908, 0]
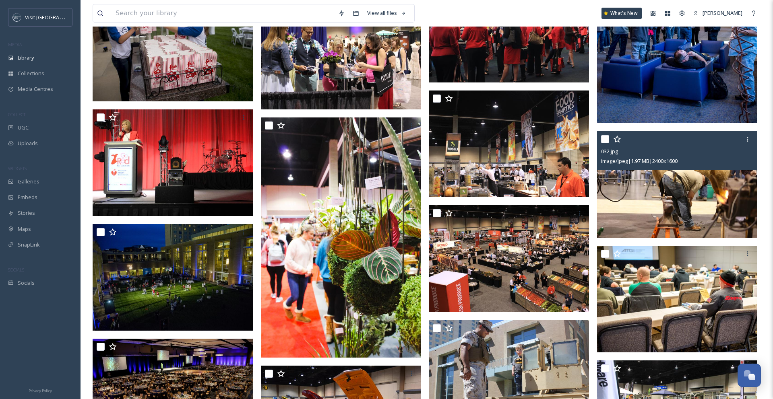
click at [646, 183] on img at bounding box center [677, 184] width 160 height 107
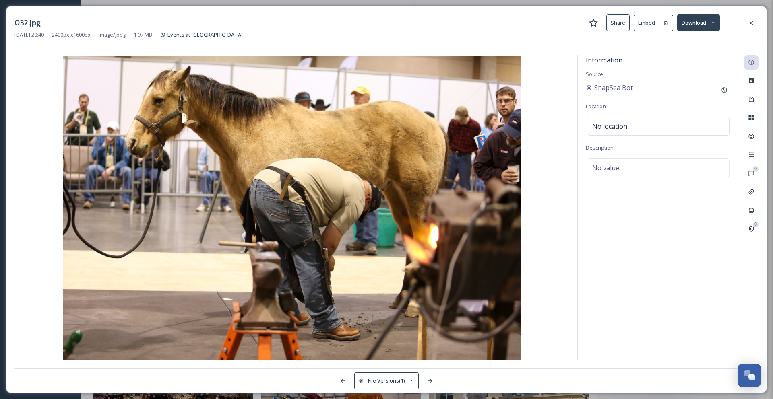
click at [695, 25] on div "032.jpg Share Embed Download Jun 13 2025 20:40 2400 px x 1600 px image/jpeg 1.9…" at bounding box center [386, 199] width 761 height 387
click at [695, 26] on icon at bounding box center [751, 23] width 6 height 6
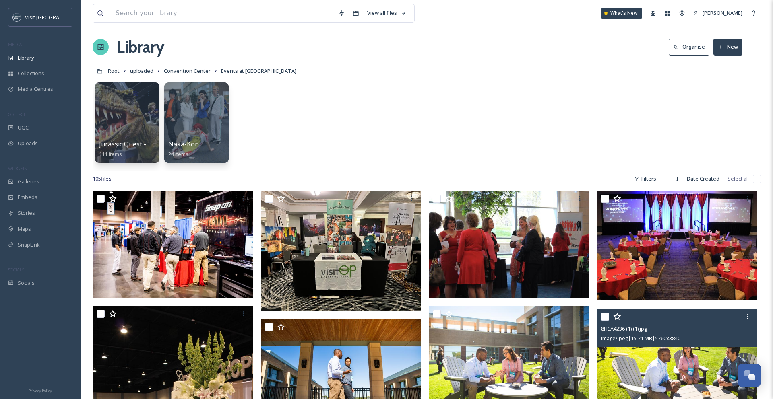
scroll to position [3, 0]
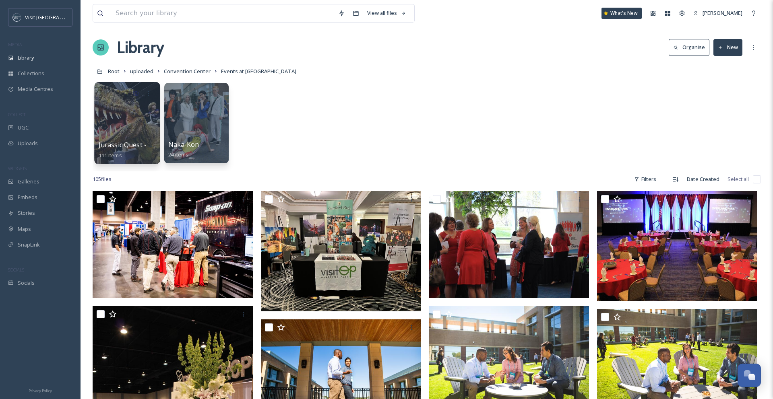
click at [137, 126] on div at bounding box center [127, 123] width 66 height 82
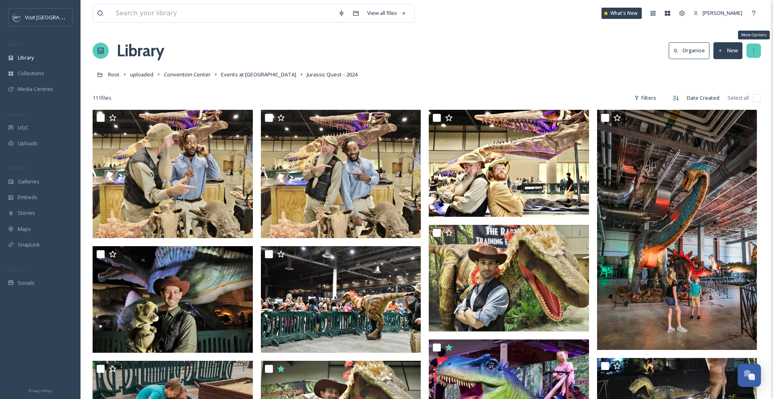
click at [695, 51] on icon at bounding box center [754, 51] width 6 height 6
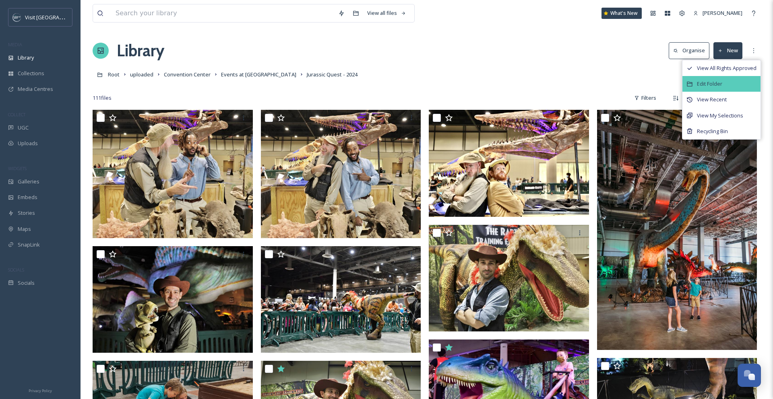
click at [695, 86] on div "Edit Folder" at bounding box center [722, 84] width 78 height 16
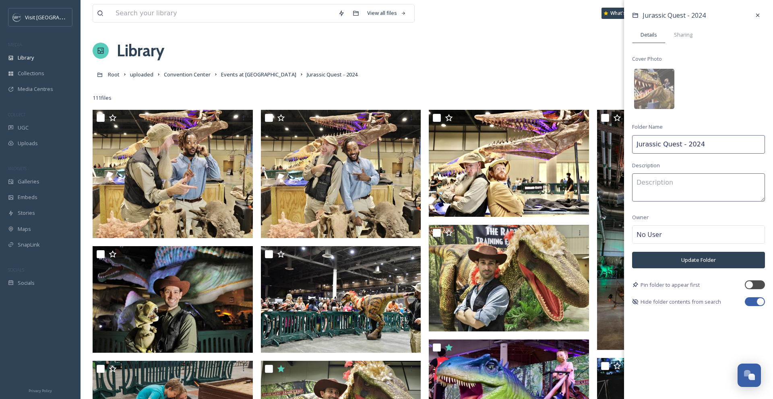
click at [458, 48] on div "Library Organise New View All Rights Approved Edit Folder View Recent View My S…" at bounding box center [427, 51] width 668 height 24
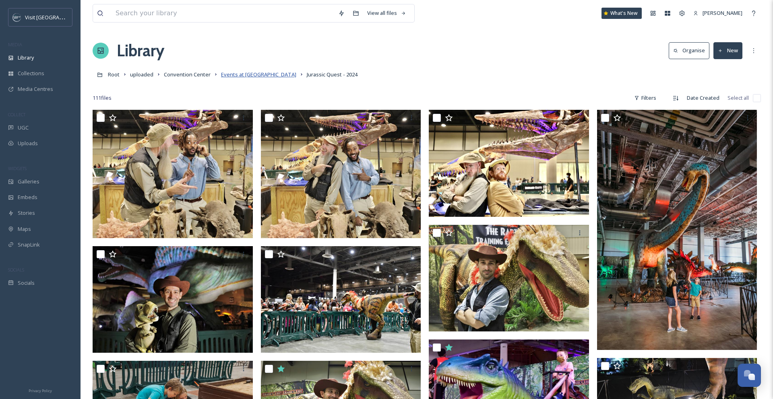
click at [277, 77] on span "Events at Convention Center" at bounding box center [258, 74] width 75 height 7
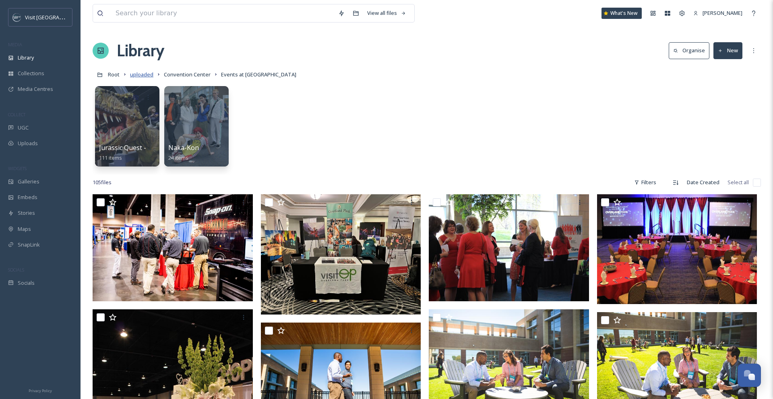
click at [138, 76] on span "uploaded" at bounding box center [141, 74] width 23 height 7
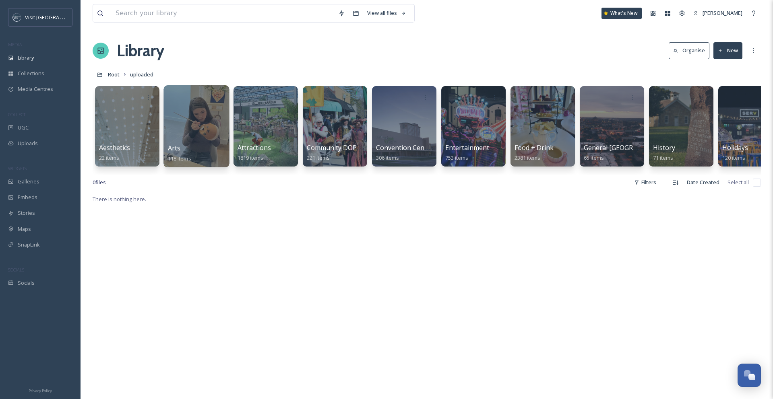
click at [210, 138] on div at bounding box center [196, 126] width 66 height 82
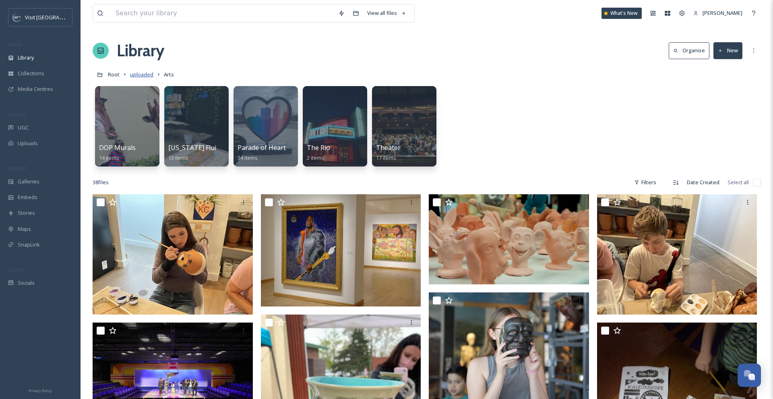
click at [151, 74] on span "uploaded" at bounding box center [141, 74] width 23 height 7
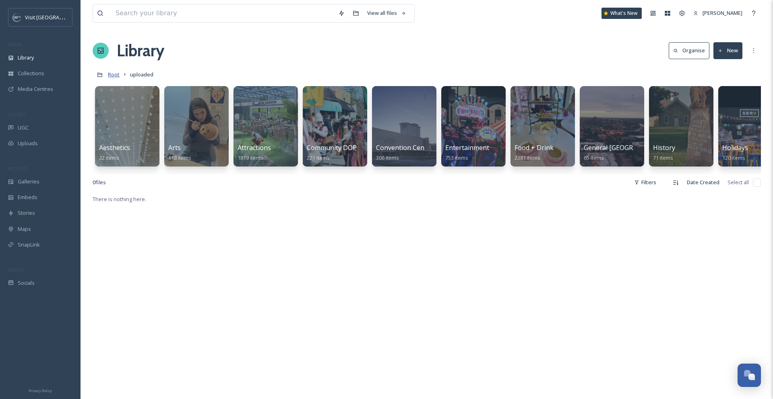
click at [115, 75] on span "Root" at bounding box center [114, 74] width 12 height 7
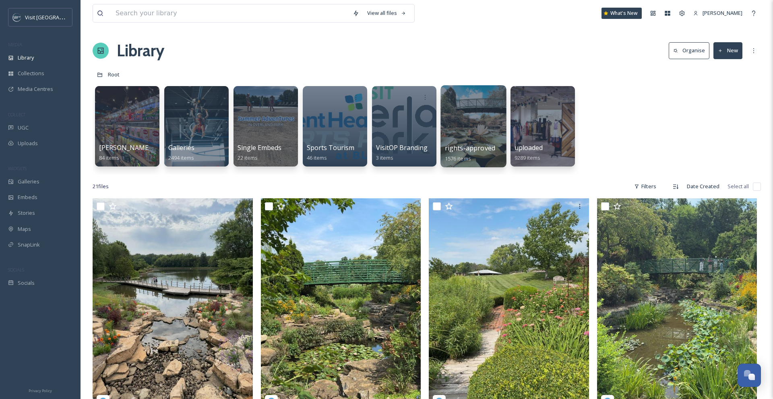
click at [455, 124] on div at bounding box center [474, 126] width 66 height 82
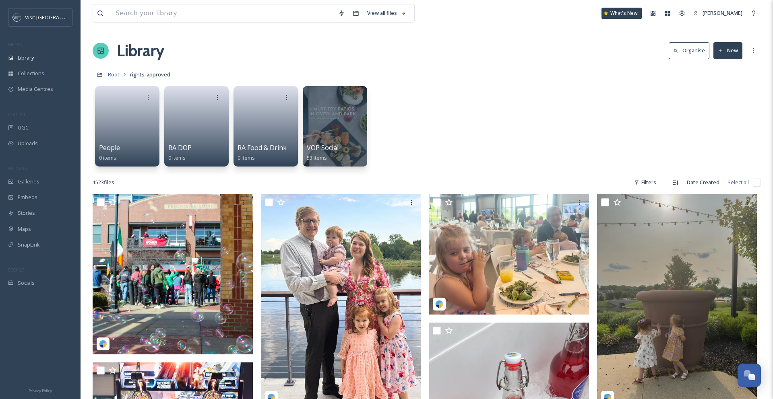
click at [114, 74] on span "Root" at bounding box center [114, 74] width 12 height 7
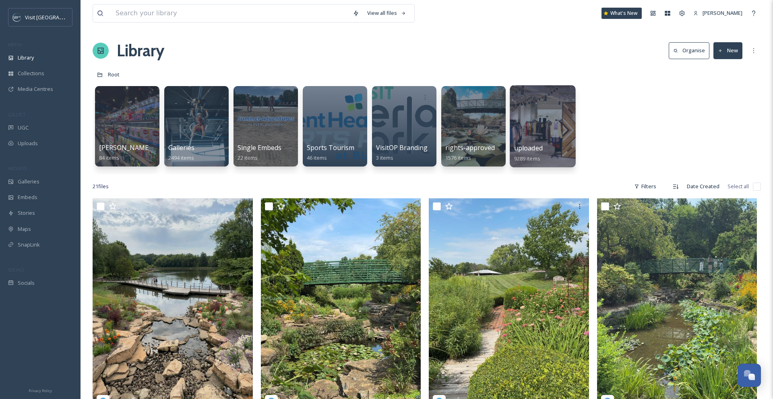
click at [532, 133] on div at bounding box center [543, 126] width 66 height 82
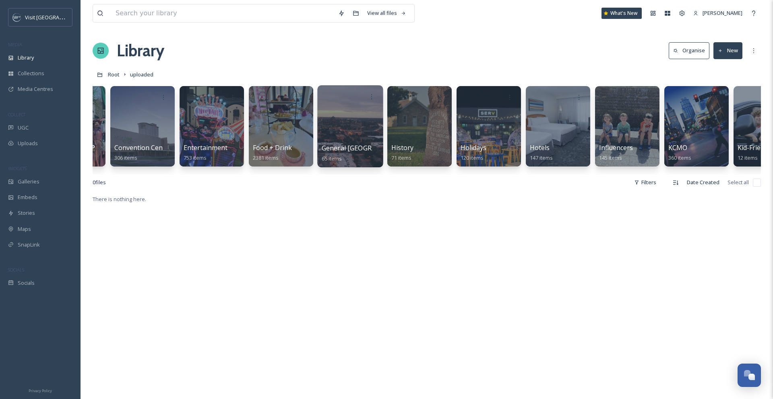
scroll to position [0, 271]
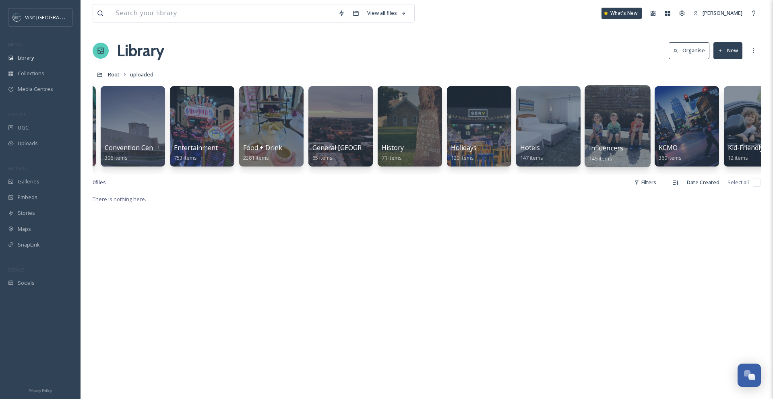
click at [616, 136] on div at bounding box center [618, 126] width 66 height 82
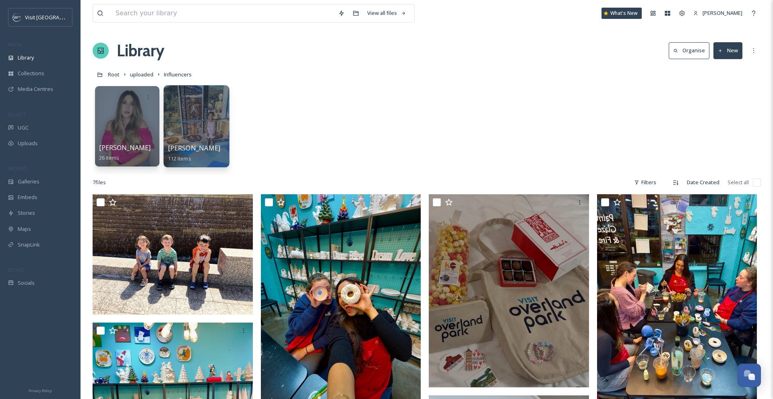
click at [209, 127] on div at bounding box center [196, 126] width 66 height 82
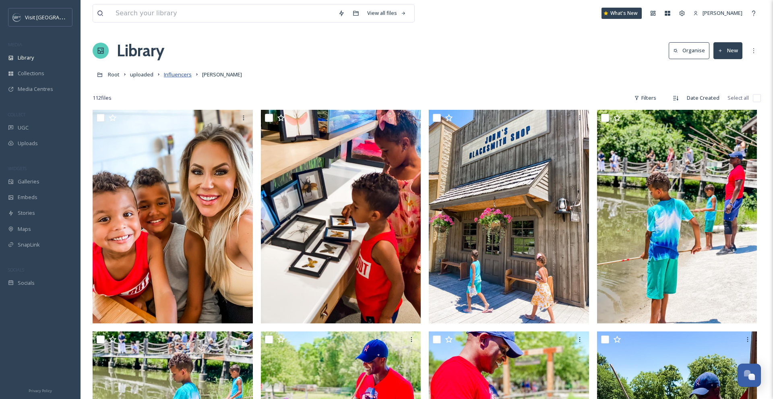
click at [179, 76] on span "Influencers" at bounding box center [178, 74] width 28 height 7
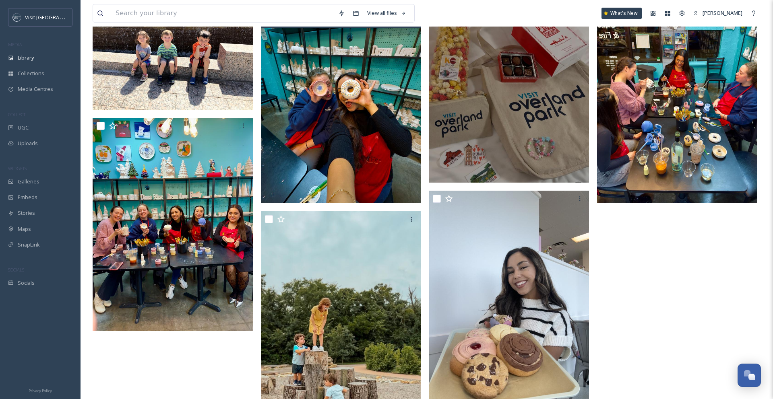
scroll to position [230, 0]
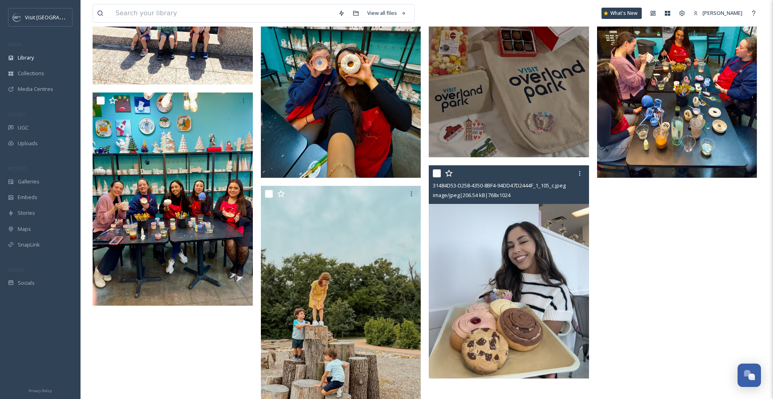
click at [531, 308] on img at bounding box center [509, 271] width 160 height 213
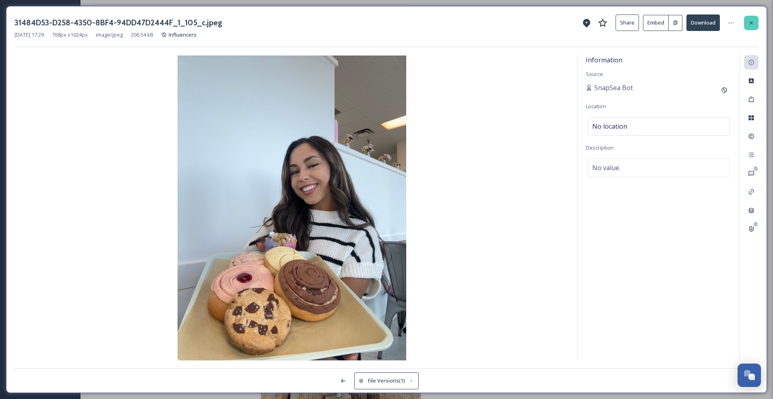
click at [695, 27] on div at bounding box center [751, 23] width 14 height 14
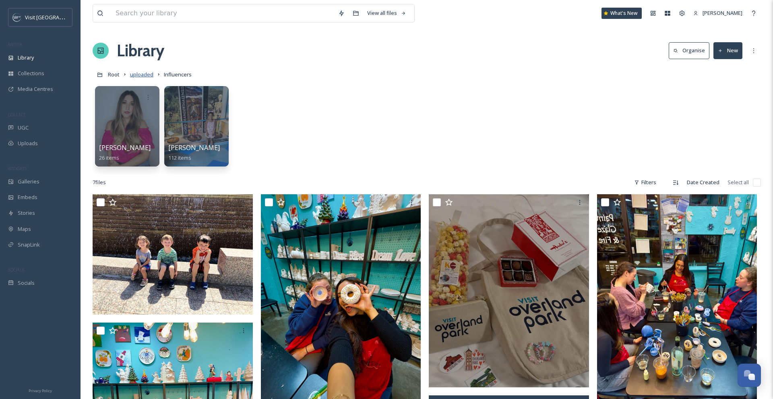
click at [150, 74] on span "uploaded" at bounding box center [141, 74] width 23 height 7
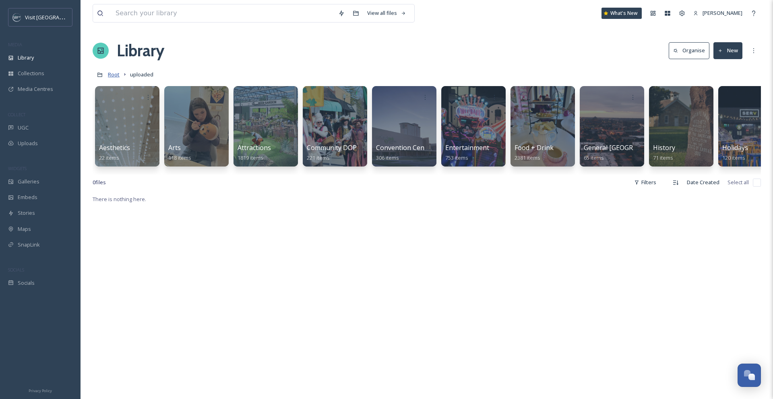
click at [118, 72] on span "Root" at bounding box center [114, 74] width 12 height 7
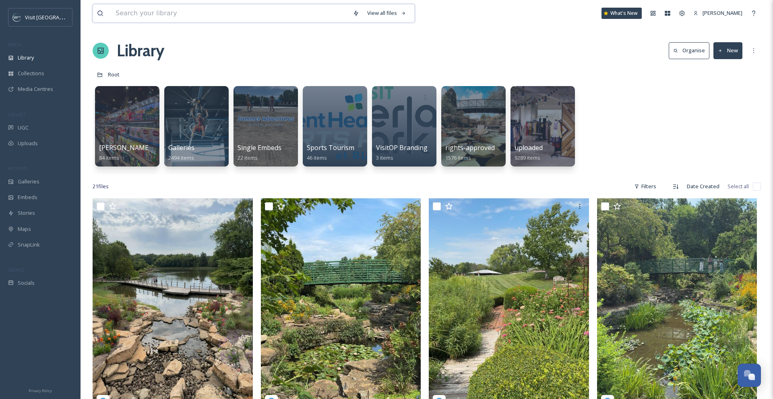
click at [311, 8] on input at bounding box center [230, 13] width 237 height 18
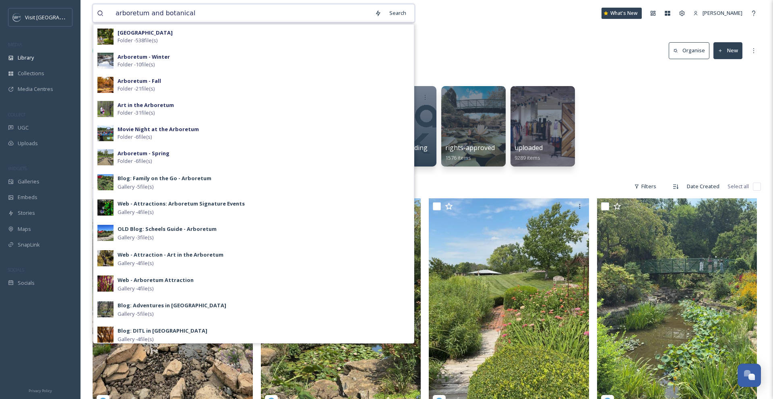
type input "arboretum and botanical"
click at [695, 108] on div "Christopher Jackson Sponsored Trip 84 items Galleries 2494 items Single Embeds …" at bounding box center [427, 128] width 668 height 93
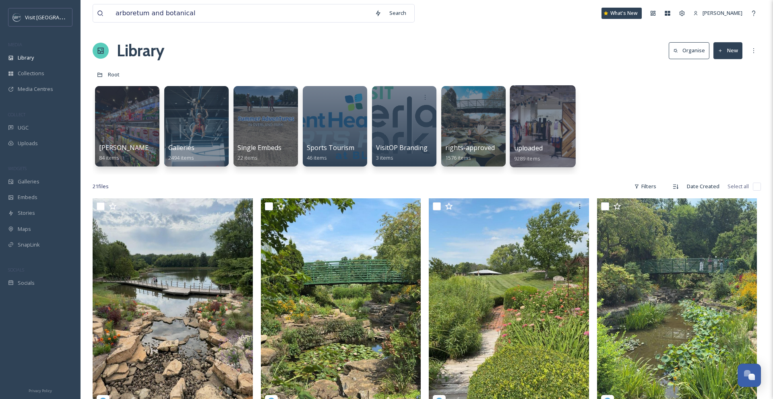
click at [536, 131] on div at bounding box center [543, 126] width 66 height 82
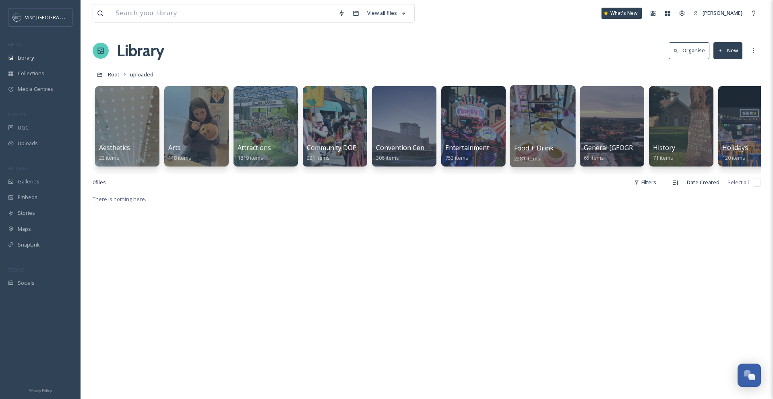
click at [541, 135] on div at bounding box center [543, 126] width 66 height 82
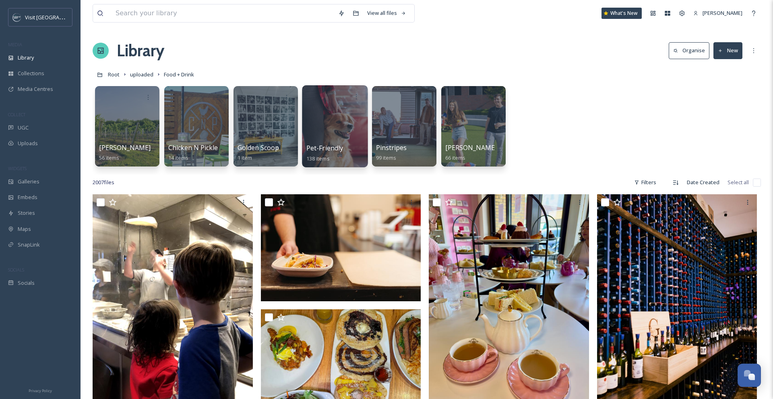
click at [339, 122] on div at bounding box center [335, 126] width 66 height 82
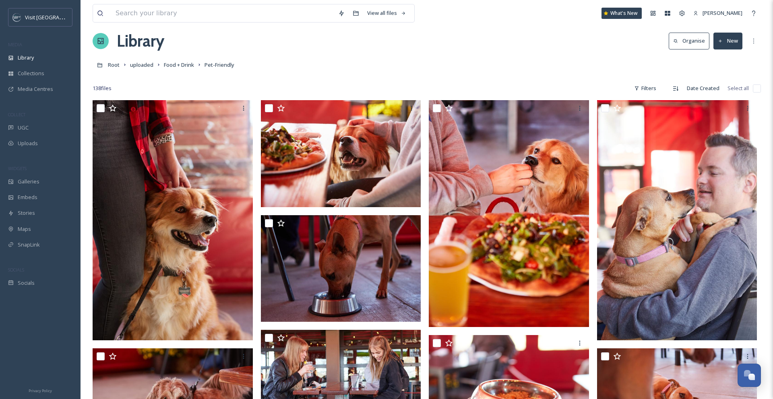
scroll to position [12, 0]
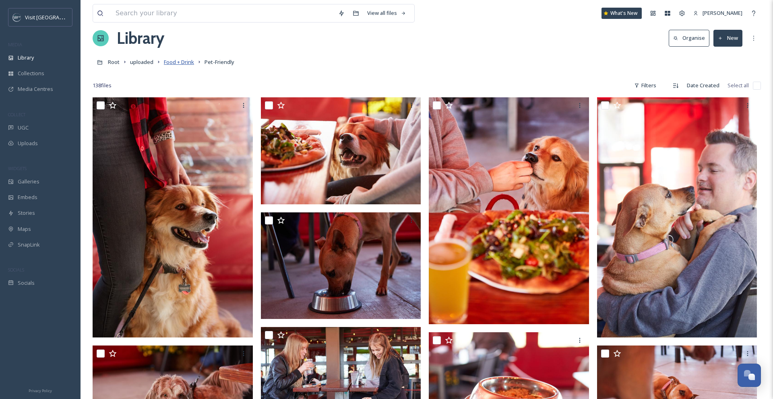
click at [175, 60] on span "Food + Drink" at bounding box center [179, 61] width 30 height 7
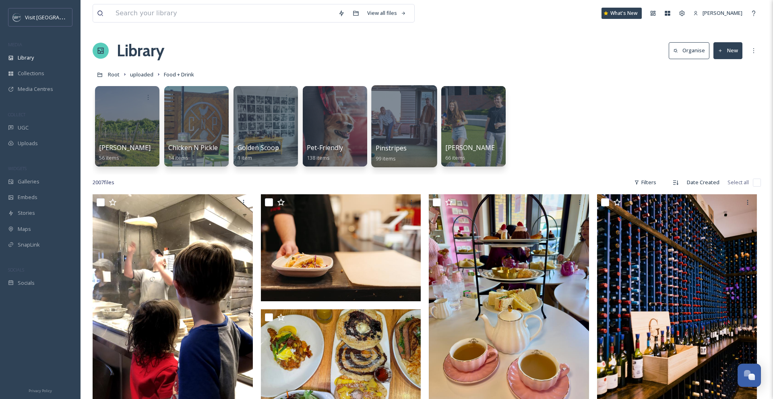
click at [385, 129] on div at bounding box center [404, 126] width 66 height 82
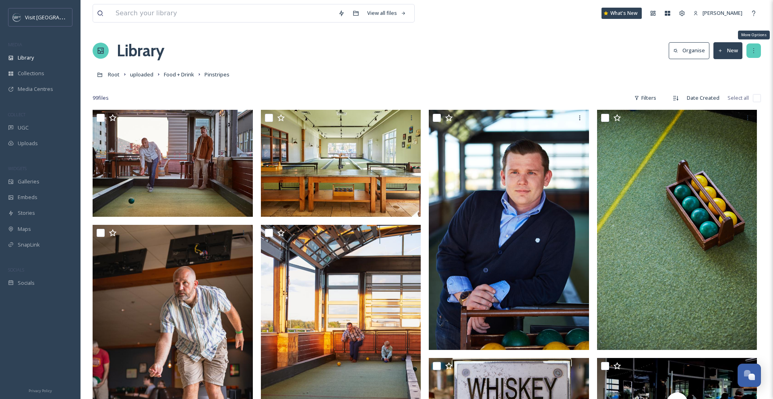
click at [695, 56] on div "More Options" at bounding box center [754, 50] width 14 height 14
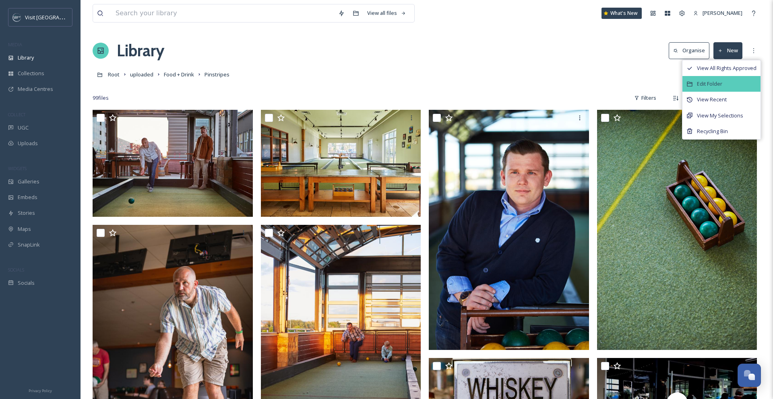
click at [695, 83] on div "Edit Folder" at bounding box center [722, 84] width 78 height 16
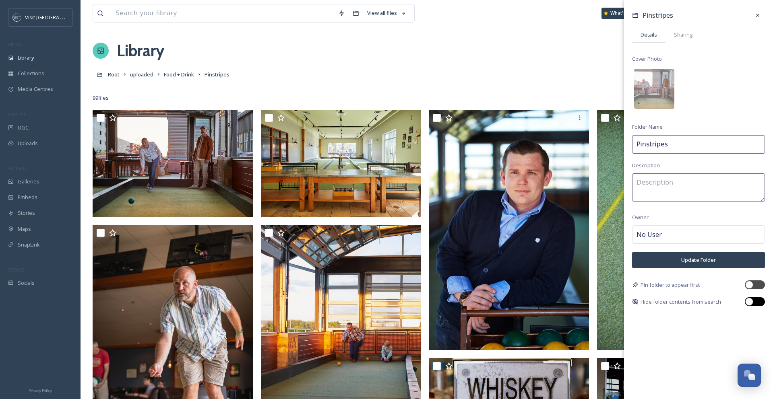
click at [695, 298] on div at bounding box center [755, 302] width 20 height 9
click at [695, 302] on div at bounding box center [755, 302] width 20 height 9
checkbox input "true"
click at [695, 17] on icon at bounding box center [758, 15] width 6 height 6
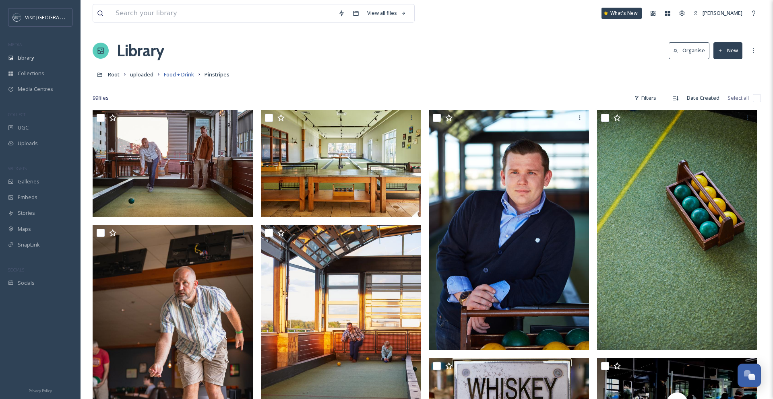
click at [175, 74] on span "Food + Drink" at bounding box center [179, 74] width 30 height 7
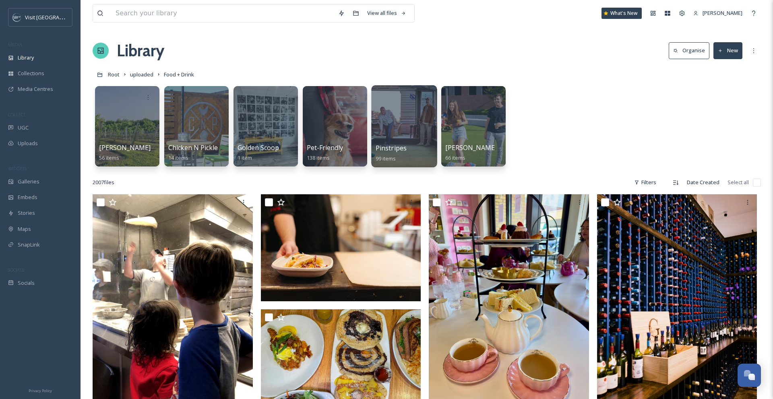
click at [379, 129] on div at bounding box center [404, 126] width 66 height 82
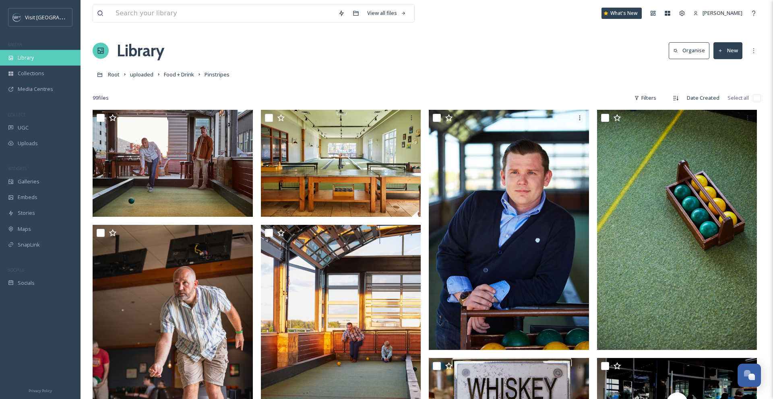
click at [29, 60] on span "Library" at bounding box center [26, 58] width 16 height 8
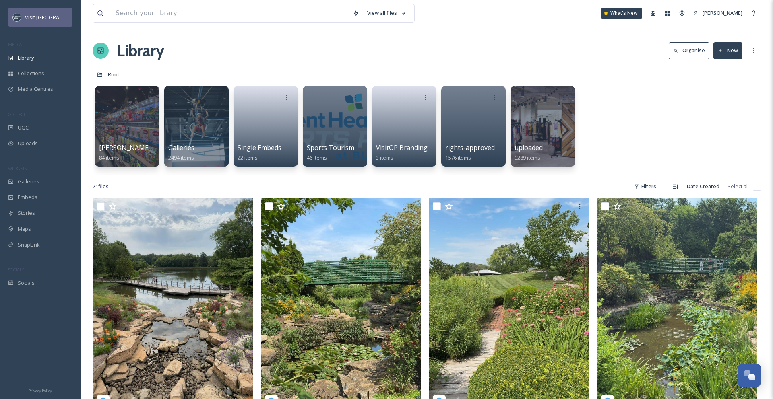
click at [48, 21] on span "Visit [GEOGRAPHIC_DATA]" at bounding box center [56, 17] width 62 height 8
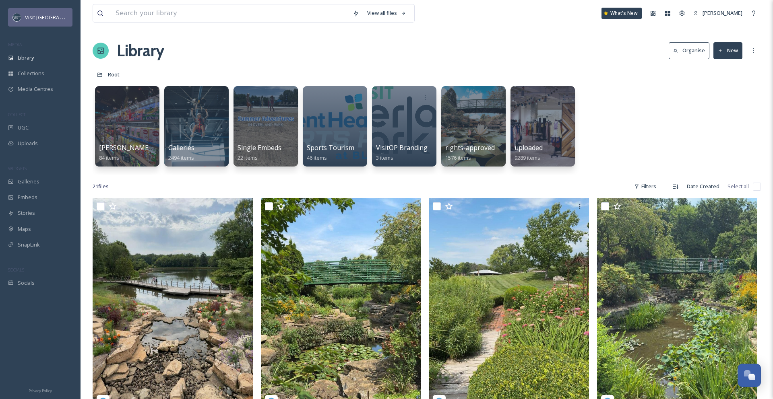
click at [48, 19] on span "Visit [GEOGRAPHIC_DATA]" at bounding box center [56, 17] width 62 height 8
click at [23, 19] on div "Visit [GEOGRAPHIC_DATA]" at bounding box center [40, 17] width 64 height 19
click at [130, 48] on h1 "Library" at bounding box center [141, 51] width 48 height 24
click at [656, 16] on icon at bounding box center [653, 13] width 6 height 6
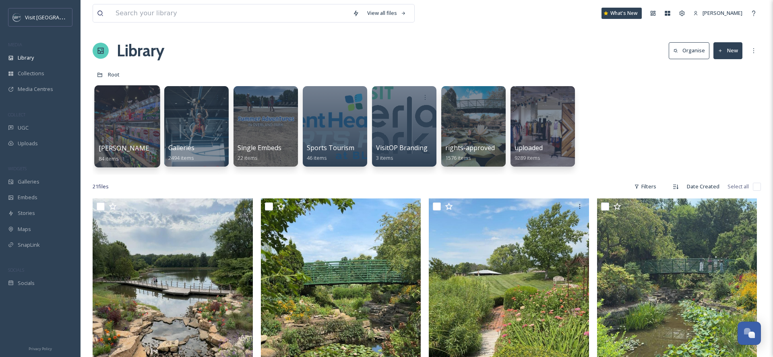
click at [149, 114] on div at bounding box center [127, 126] width 66 height 82
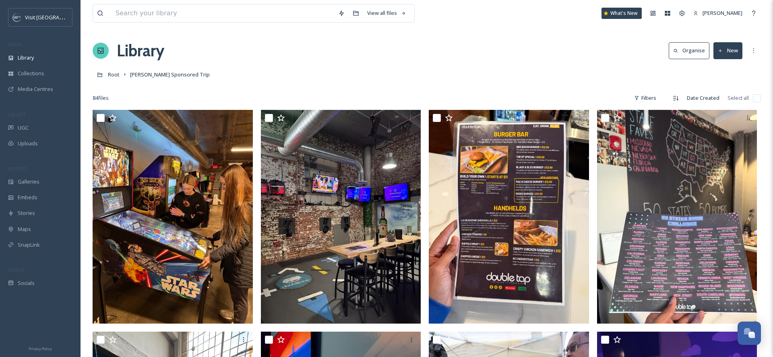
click at [758, 97] on input "checkbox" at bounding box center [757, 98] width 8 height 8
checkbox input "true"
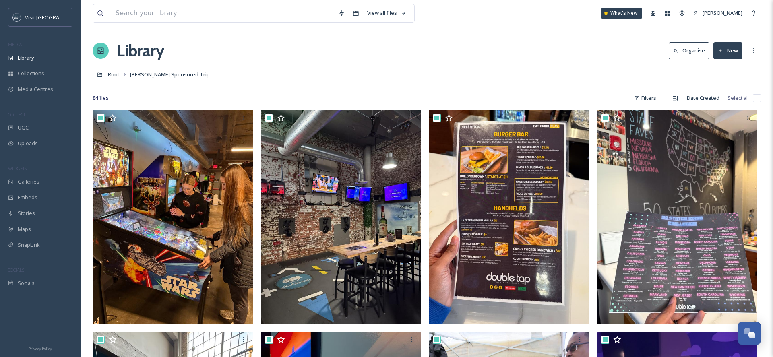
checkbox input "true"
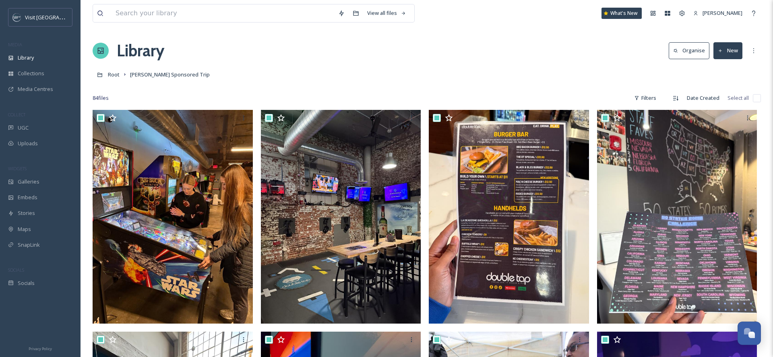
checkbox input "true"
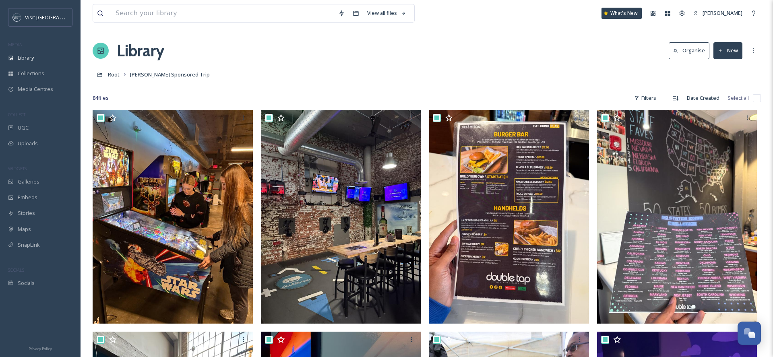
checkbox input "true"
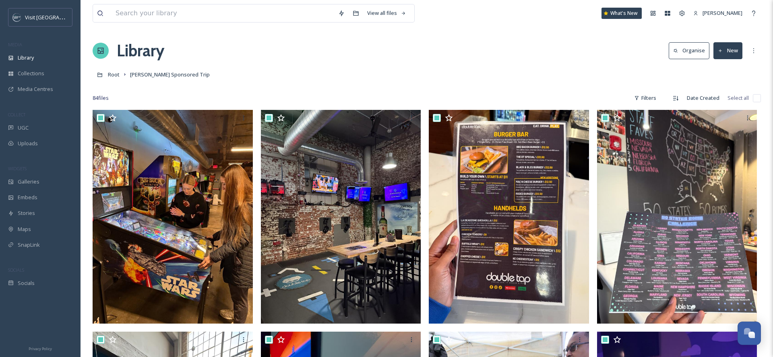
checkbox input "true"
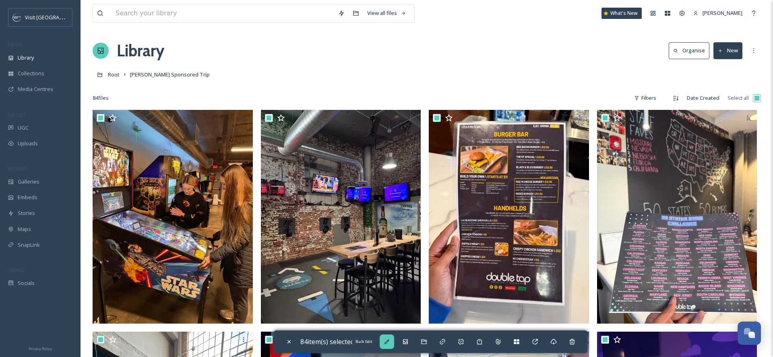
click at [384, 343] on div "Bulk Edit" at bounding box center [387, 342] width 14 height 14
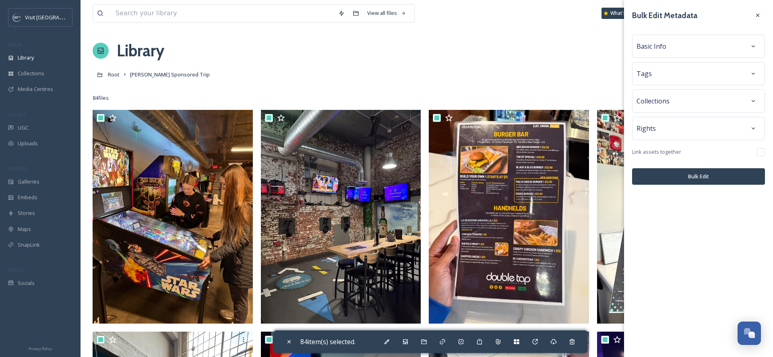
click at [692, 128] on div "Rights" at bounding box center [699, 128] width 124 height 14
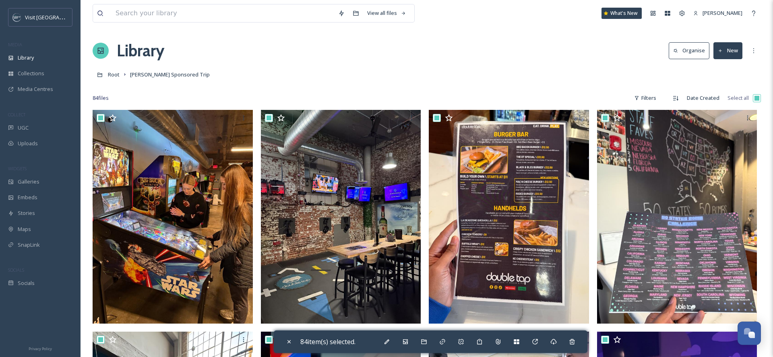
click at [381, 343] on div "84 item(s) selected." at bounding box center [431, 342] width 314 height 23
click at [390, 343] on icon at bounding box center [387, 342] width 6 height 6
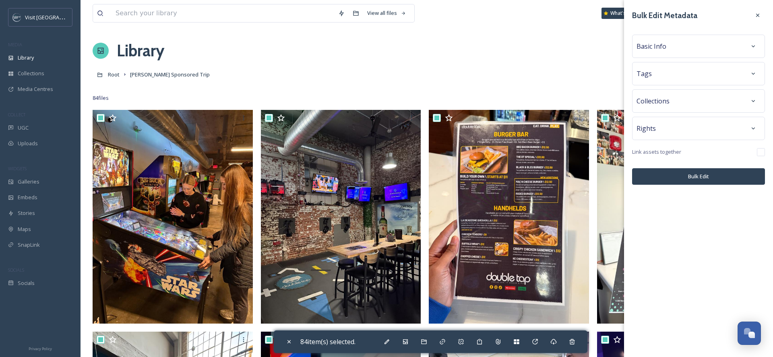
click at [659, 133] on div "Rights" at bounding box center [699, 128] width 124 height 14
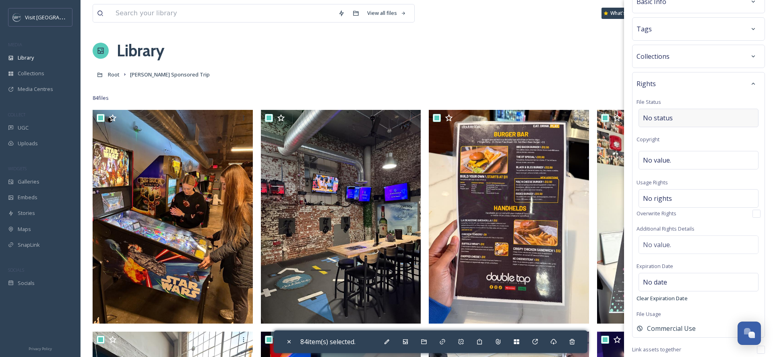
scroll to position [54, 0]
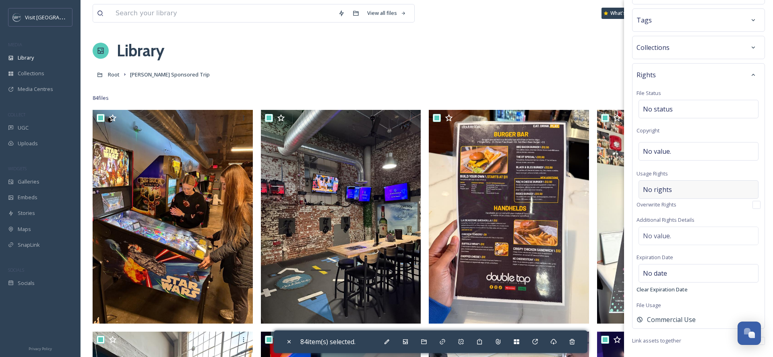
click at [679, 189] on div "No rights" at bounding box center [699, 189] width 120 height 19
click at [679, 189] on input at bounding box center [685, 192] width 89 height 18
click at [674, 103] on div "No status" at bounding box center [699, 109] width 120 height 19
click at [674, 106] on input at bounding box center [683, 109] width 89 height 18
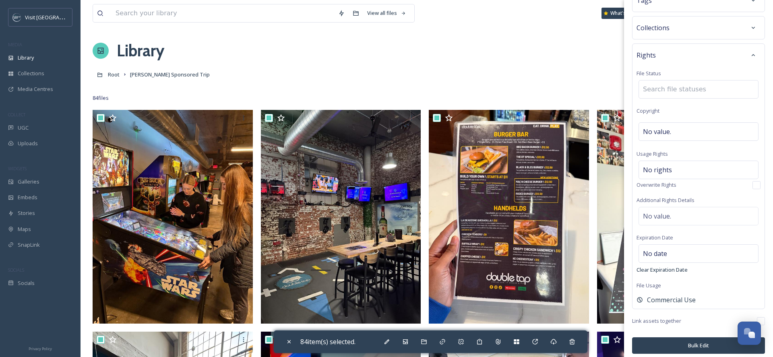
scroll to position [78, 0]
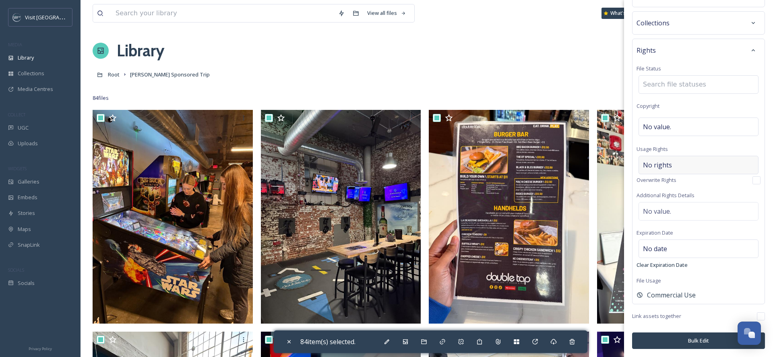
click at [665, 161] on span "No rights" at bounding box center [657, 165] width 29 height 10
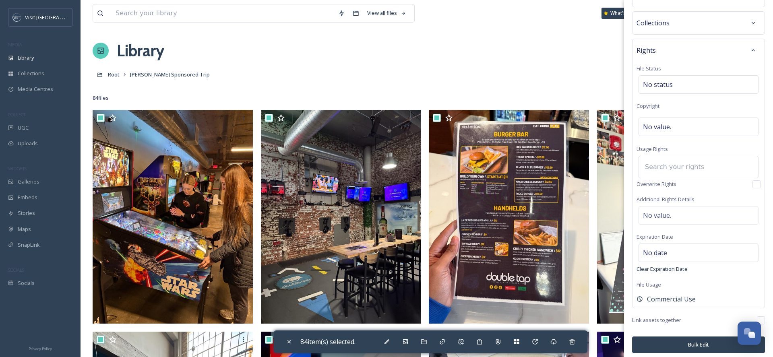
click at [666, 165] on input at bounding box center [685, 167] width 89 height 18
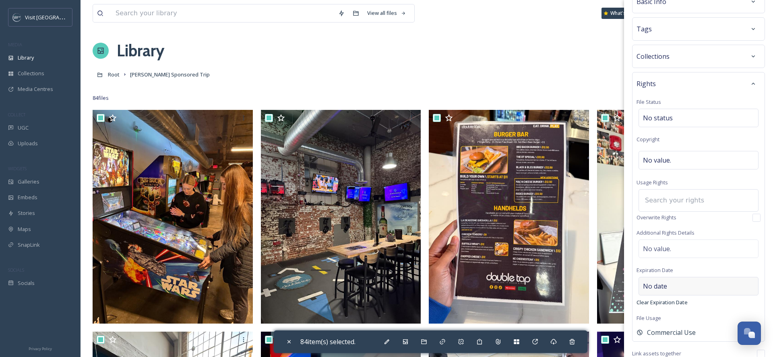
scroll to position [44, 0]
click at [676, 245] on div "No value." at bounding box center [699, 249] width 120 height 19
click at [677, 250] on textarea at bounding box center [699, 269] width 124 height 67
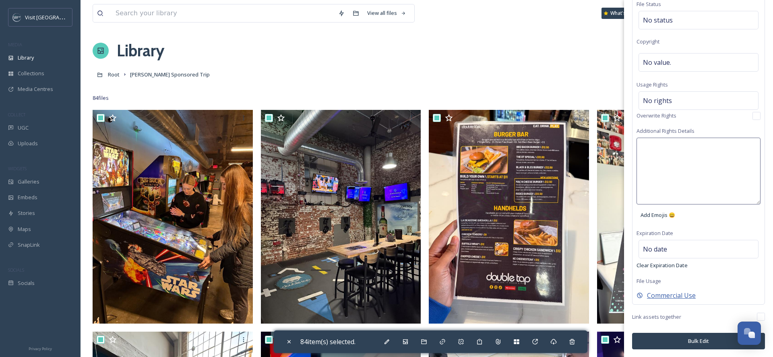
scroll to position [78, 0]
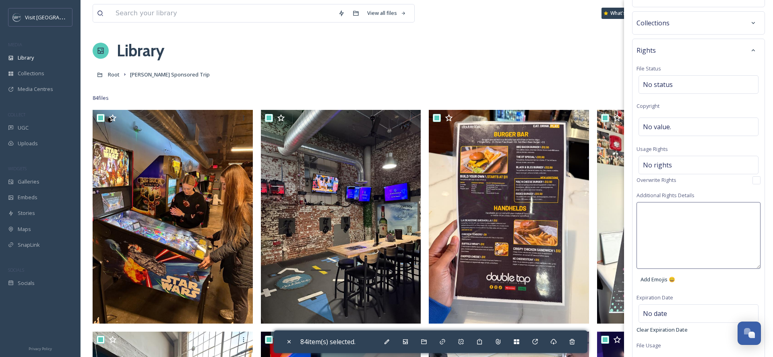
click at [681, 343] on span "Commercial Use" at bounding box center [671, 360] width 49 height 10
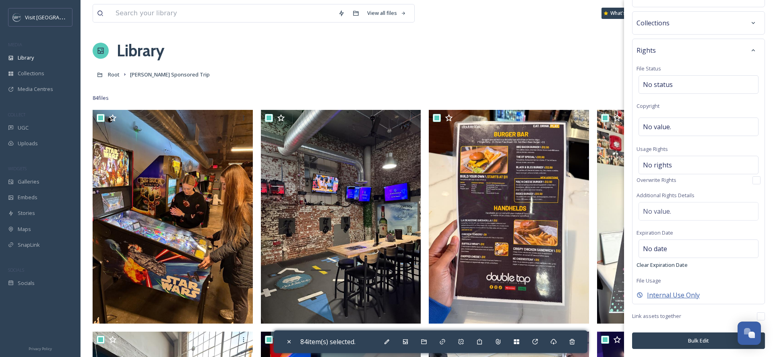
click at [681, 297] on span "Internal Use Only" at bounding box center [673, 295] width 53 height 10
click at [639, 297] on icon at bounding box center [640, 295] width 6 height 6
click at [754, 47] on icon at bounding box center [753, 50] width 6 height 6
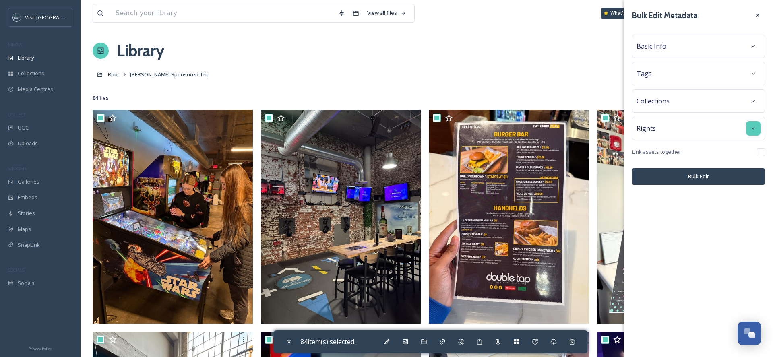
scroll to position [0, 0]
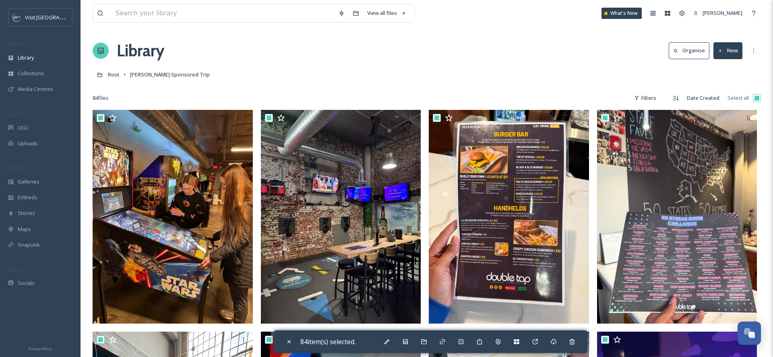
click at [586, 60] on div "Library Organise New" at bounding box center [427, 51] width 668 height 24
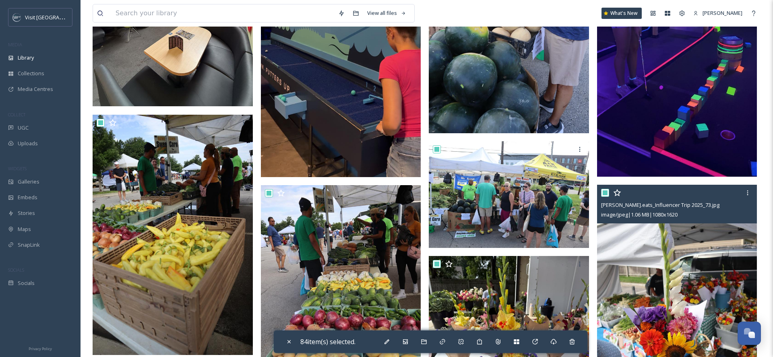
scroll to position [463, 0]
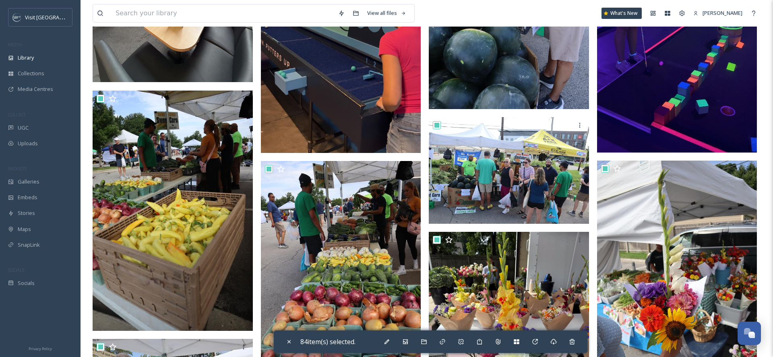
click at [288, 342] on icon at bounding box center [289, 342] width 6 height 6
checkbox input "false"
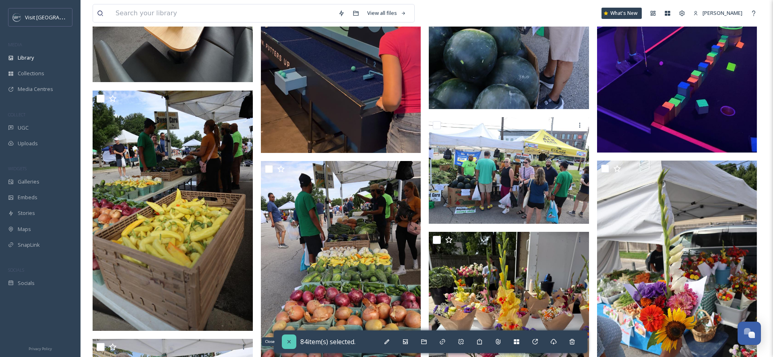
checkbox input "false"
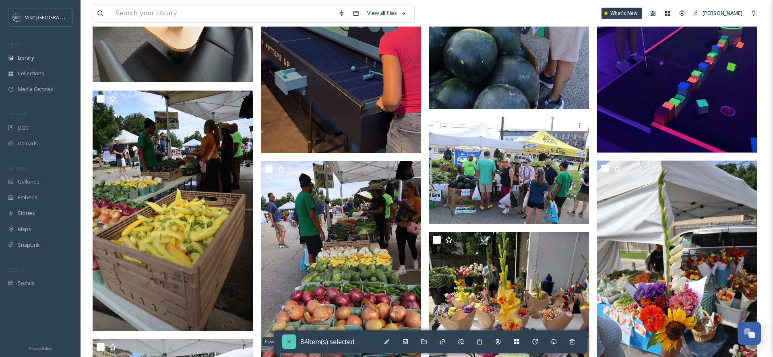
checkbox input "false"
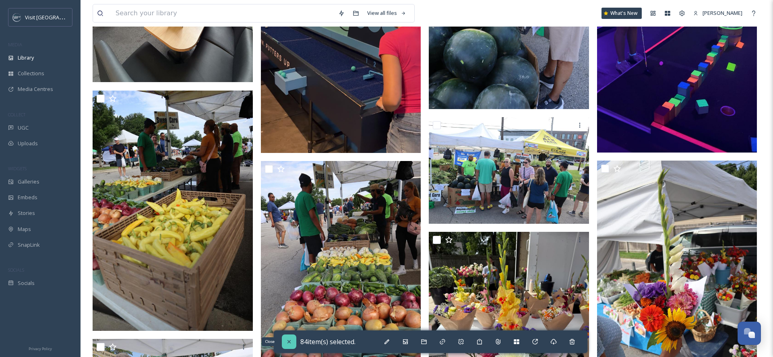
checkbox input "false"
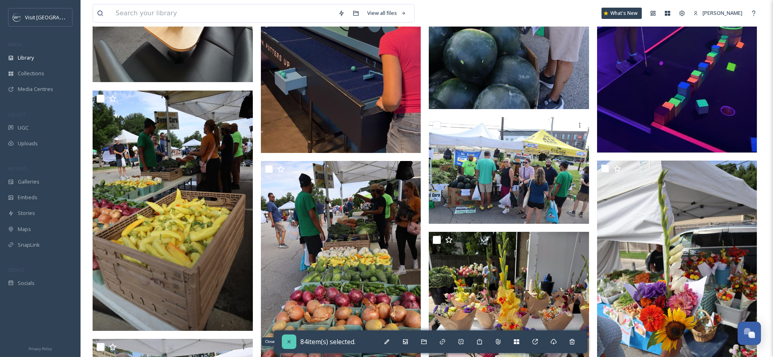
checkbox input "false"
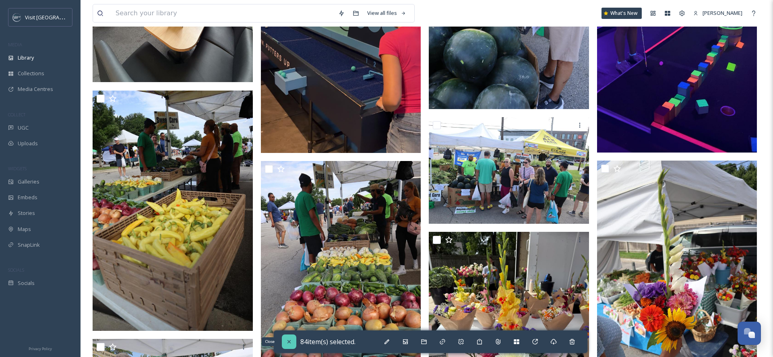
checkbox input "false"
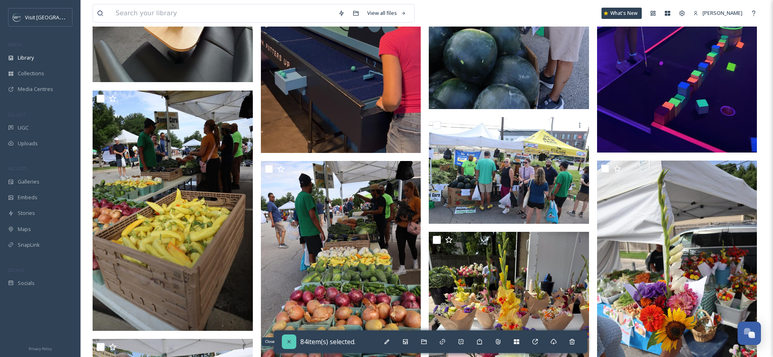
checkbox input "false"
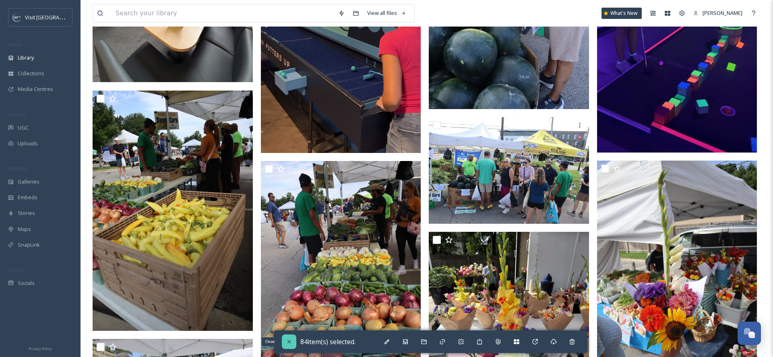
checkbox input "false"
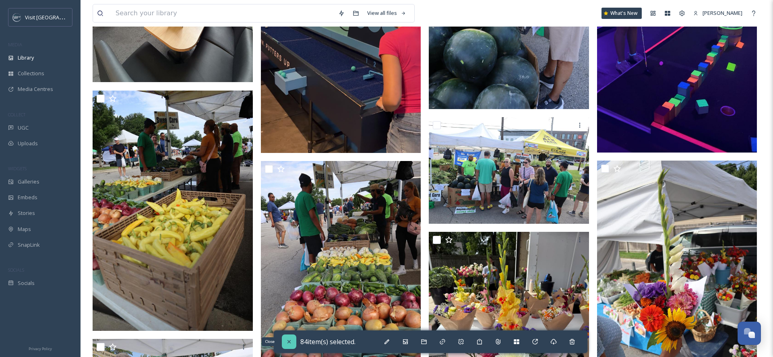
checkbox input "false"
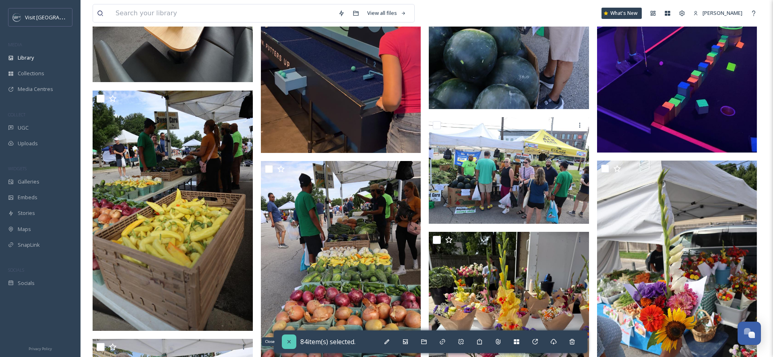
checkbox input "false"
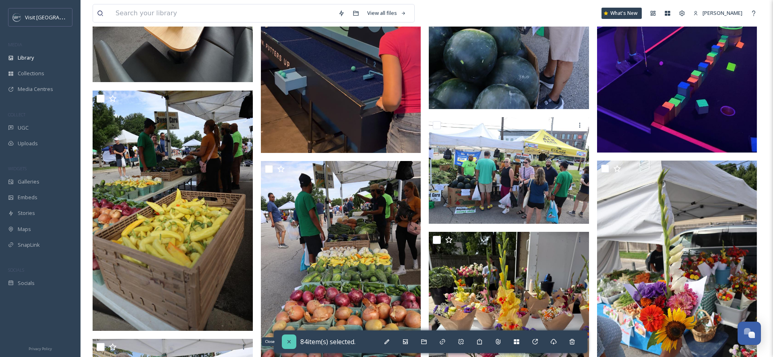
checkbox input "false"
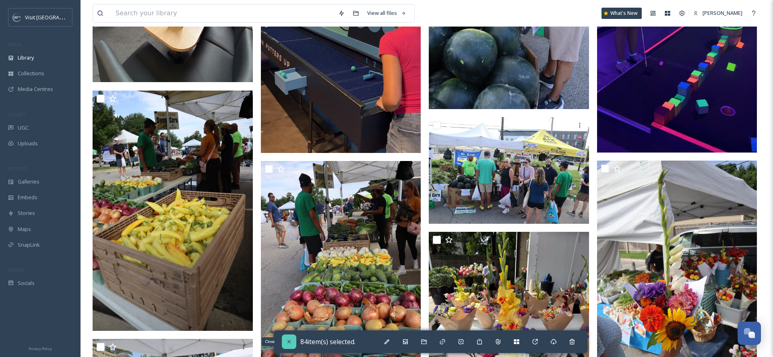
checkbox input "false"
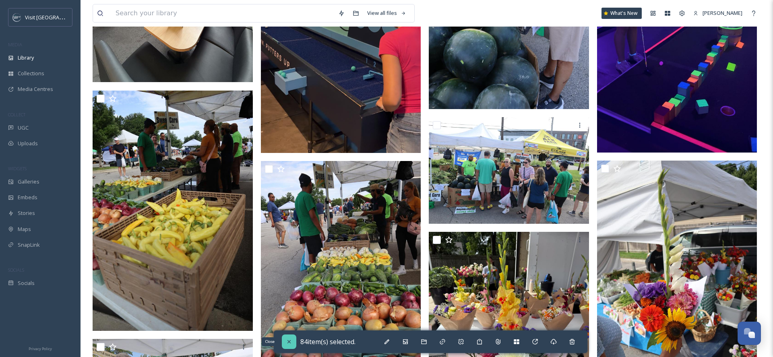
checkbox input "false"
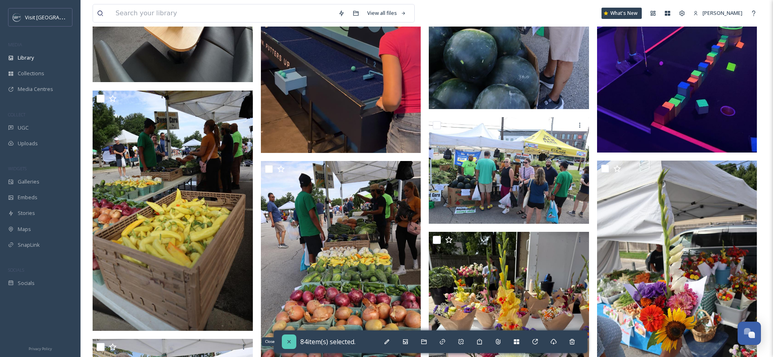
checkbox input "false"
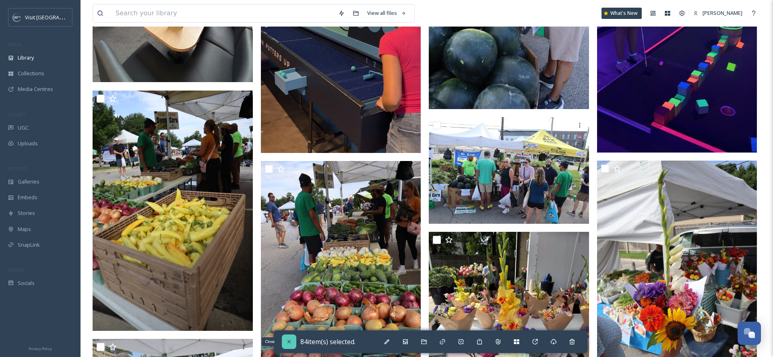
checkbox input "false"
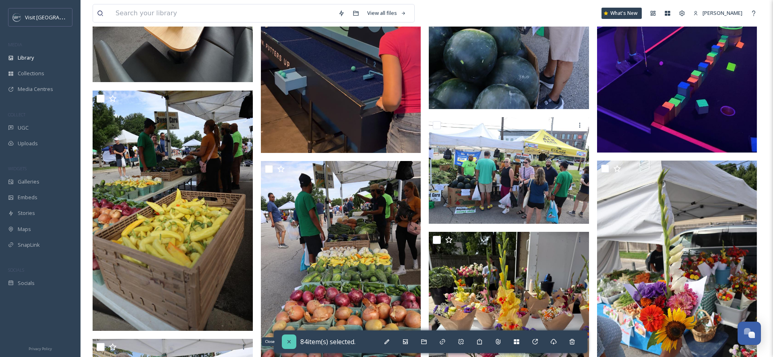
checkbox input "false"
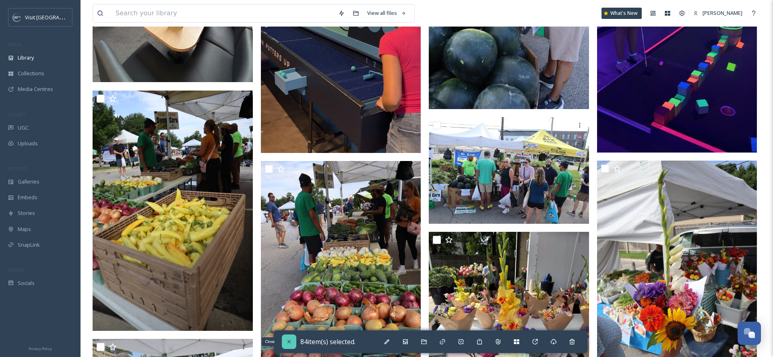
checkbox input "false"
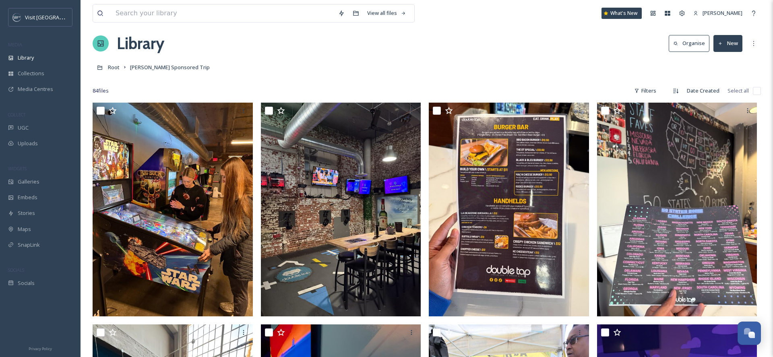
scroll to position [0, 0]
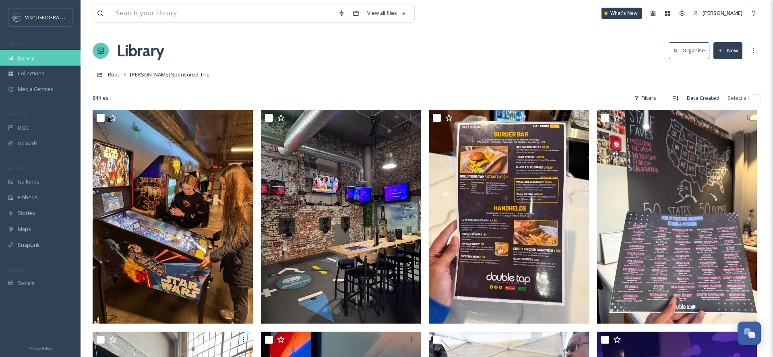
click at [29, 60] on span "Library" at bounding box center [26, 58] width 16 height 8
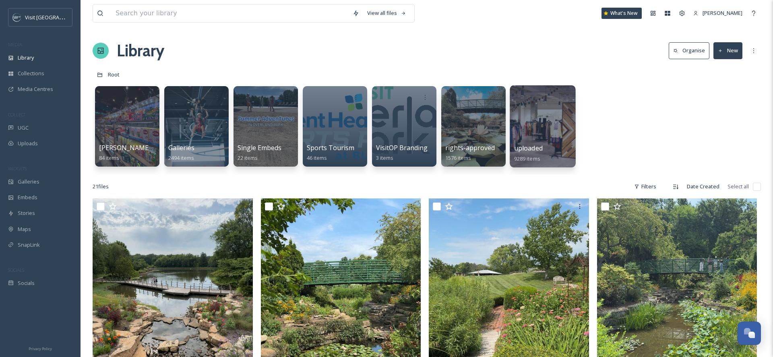
click at [566, 129] on div at bounding box center [543, 126] width 66 height 82
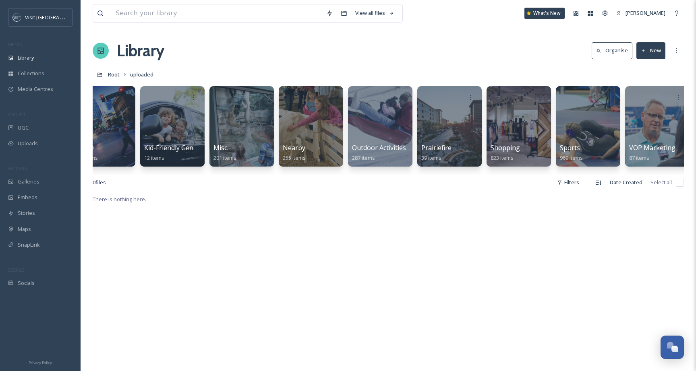
scroll to position [0, 855]
click at [114, 74] on span "Root" at bounding box center [114, 74] width 12 height 7
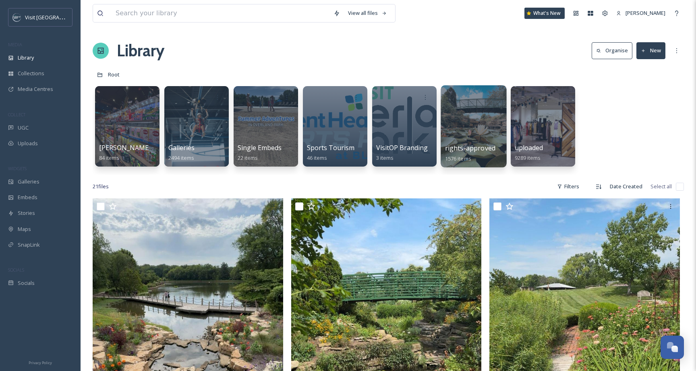
click at [481, 154] on div "rights-approved 1576 items" at bounding box center [474, 153] width 58 height 20
click at [463, 124] on div at bounding box center [474, 126] width 66 height 82
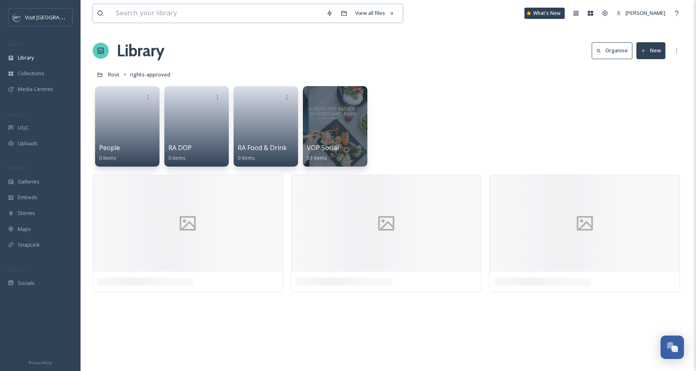
click at [269, 14] on input at bounding box center [217, 13] width 211 height 18
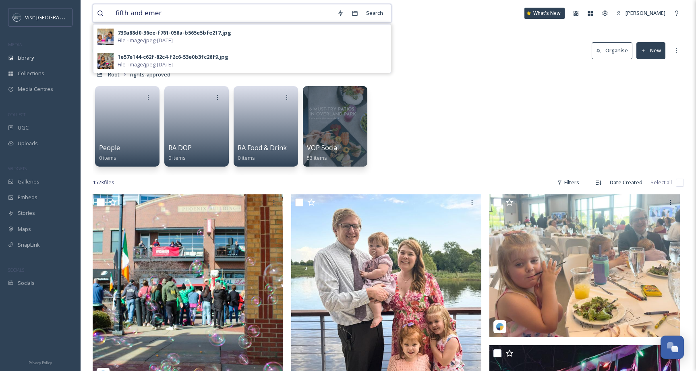
type input "fifth and [PERSON_NAME]"
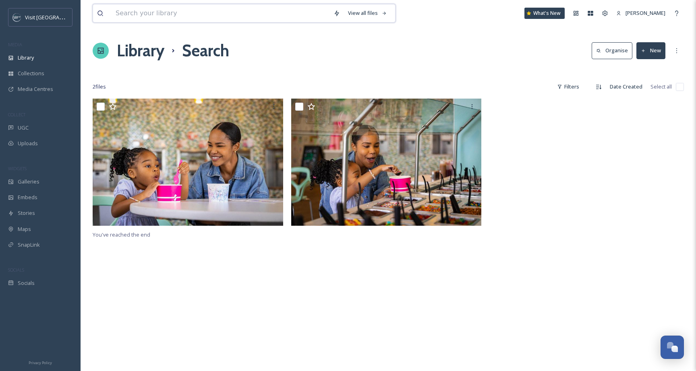
click at [205, 9] on input at bounding box center [221, 13] width 218 height 18
type input "i"
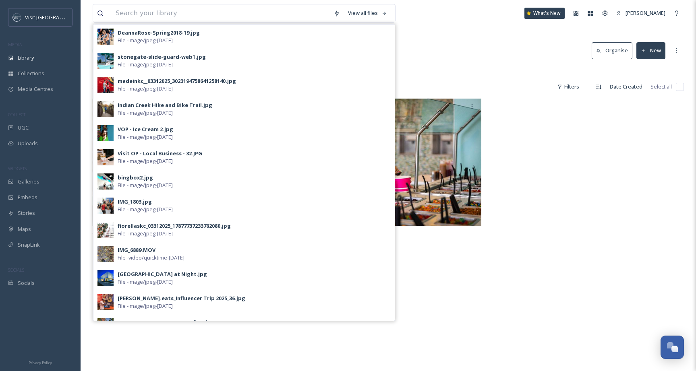
click at [433, 56] on div "Library Search Organise New" at bounding box center [388, 51] width 591 height 24
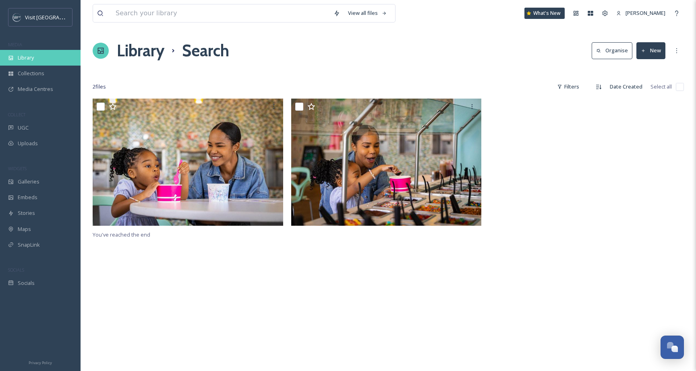
click at [30, 52] on div "Library" at bounding box center [40, 58] width 81 height 16
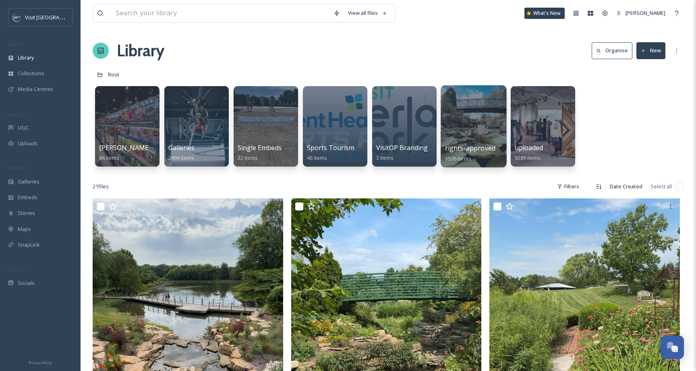
click at [457, 127] on div at bounding box center [474, 126] width 66 height 82
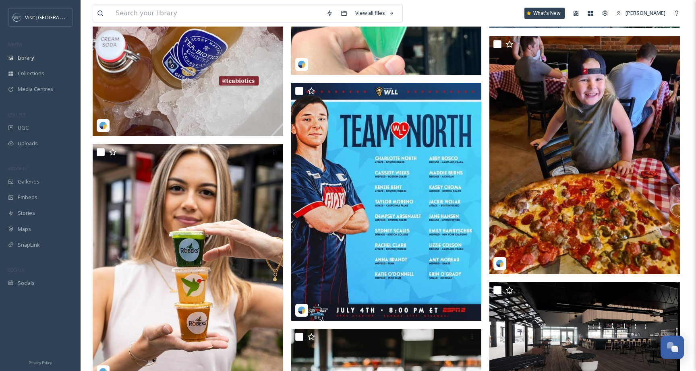
scroll to position [846, 0]
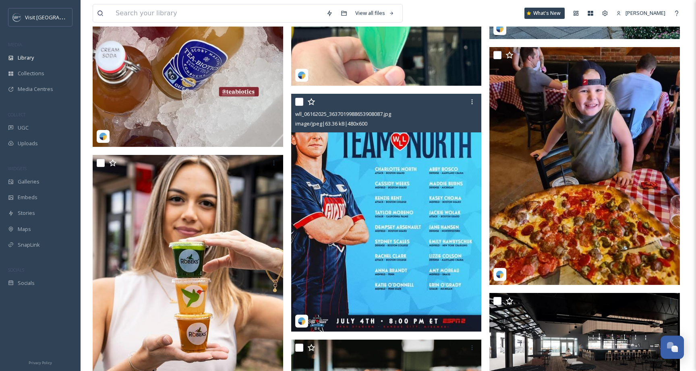
click at [343, 173] on img at bounding box center [386, 213] width 190 height 238
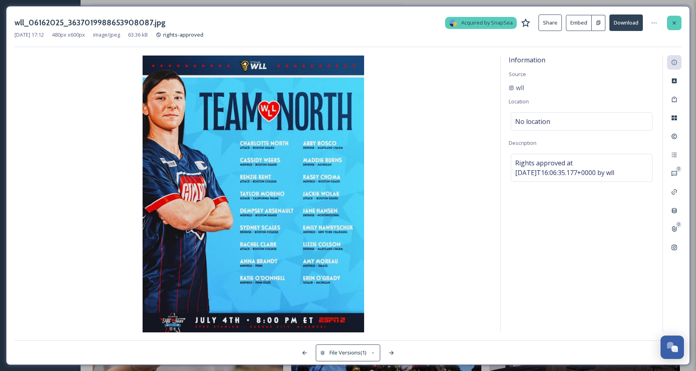
click at [670, 21] on div at bounding box center [674, 23] width 14 height 14
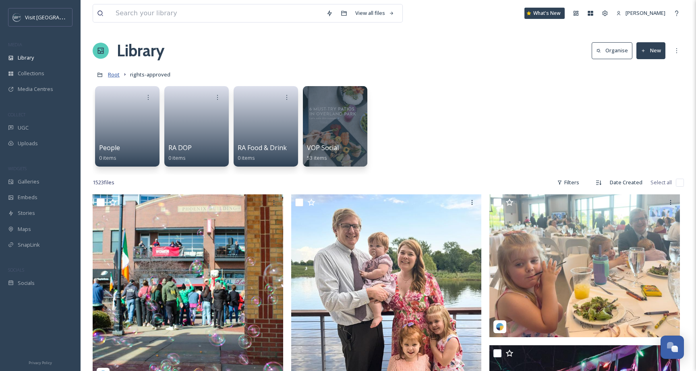
click at [119, 76] on span "Root" at bounding box center [114, 74] width 12 height 7
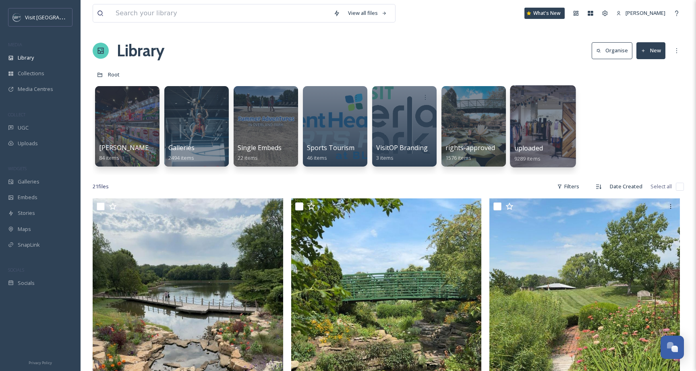
click at [545, 124] on div at bounding box center [543, 126] width 66 height 82
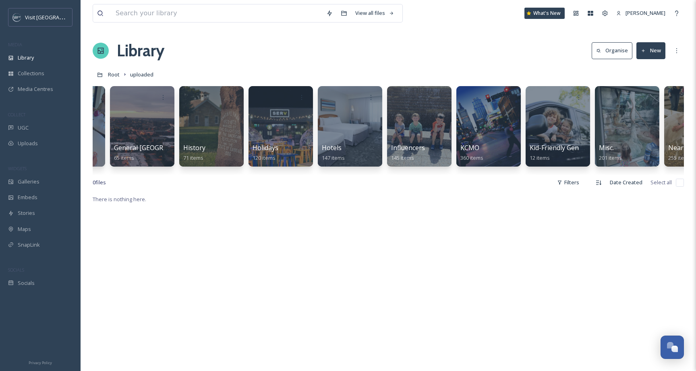
scroll to position [0, 589]
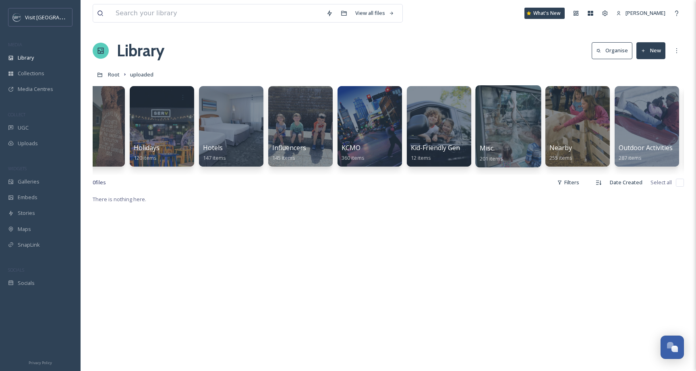
click at [516, 128] on div at bounding box center [508, 126] width 66 height 82
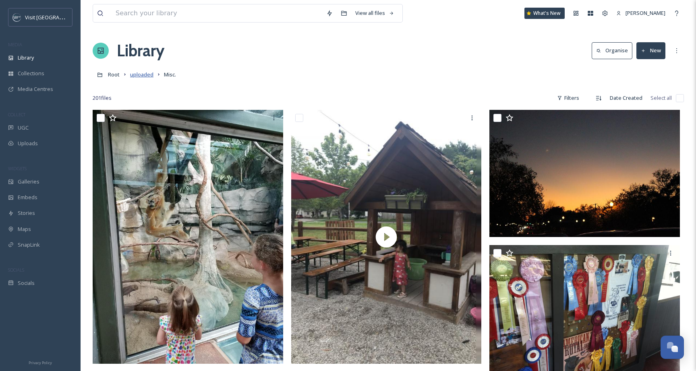
click at [149, 74] on span "uploaded" at bounding box center [141, 74] width 23 height 7
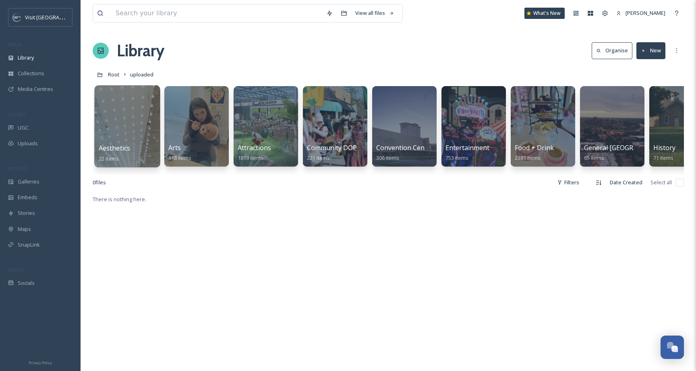
click at [129, 114] on div at bounding box center [127, 126] width 66 height 82
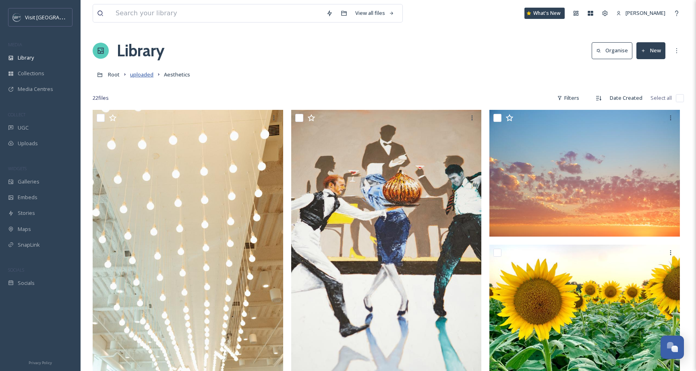
click at [144, 78] on span "uploaded" at bounding box center [141, 74] width 23 height 7
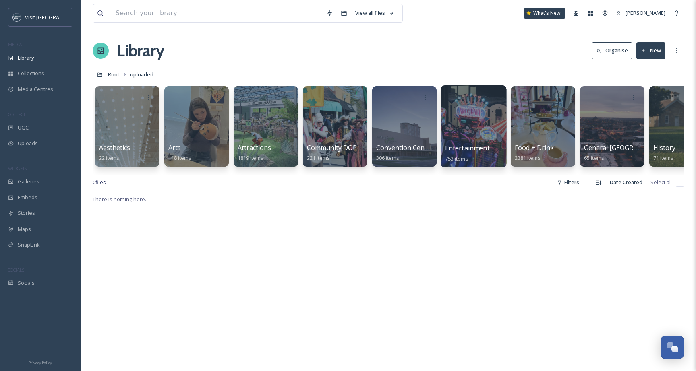
click at [479, 128] on div at bounding box center [474, 126] width 66 height 82
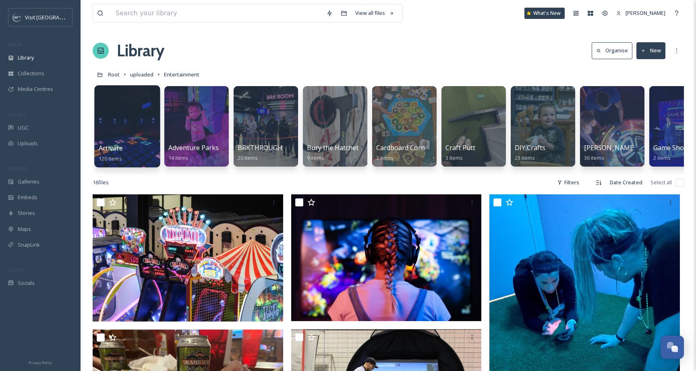
click at [130, 115] on div at bounding box center [127, 126] width 66 height 82
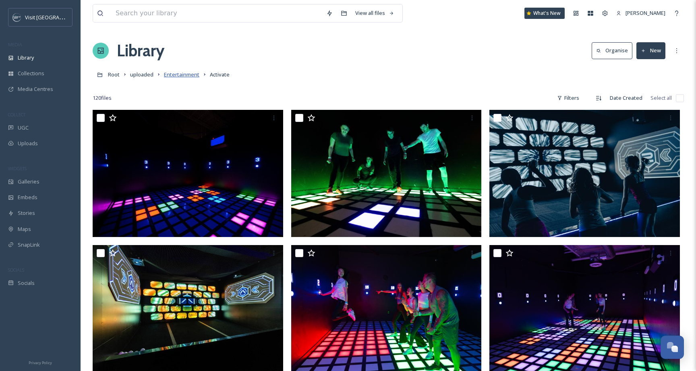
click at [196, 77] on span "Entertainment" at bounding box center [181, 74] width 35 height 7
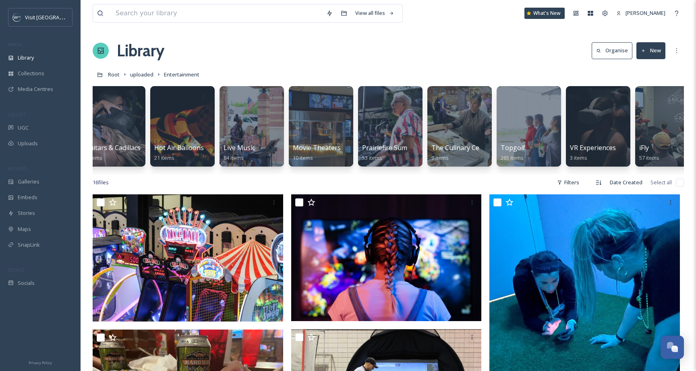
scroll to position [0, 656]
